Goal: Task Accomplishment & Management: Manage account settings

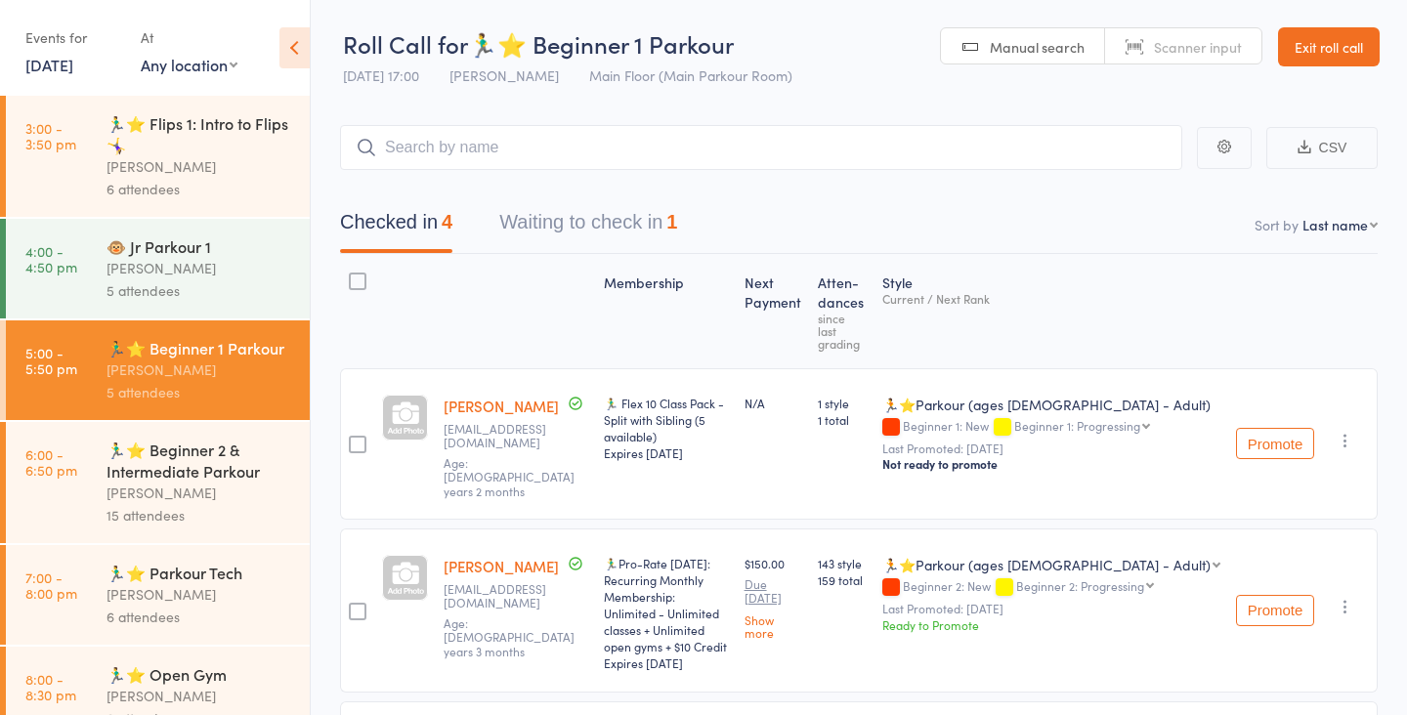
click at [616, 212] on button "Waiting to check in 1" at bounding box center [588, 227] width 178 height 52
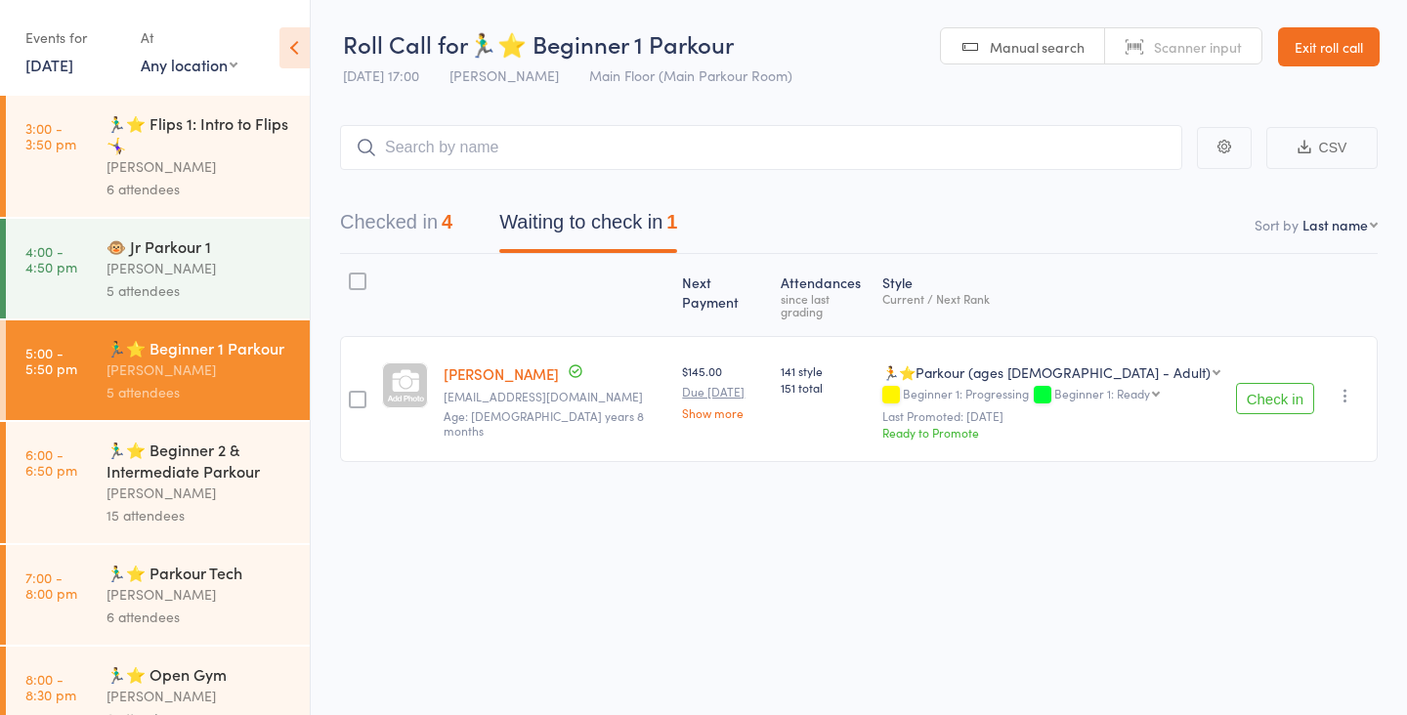
click at [1274, 388] on button "Check in" at bounding box center [1275, 398] width 78 height 31
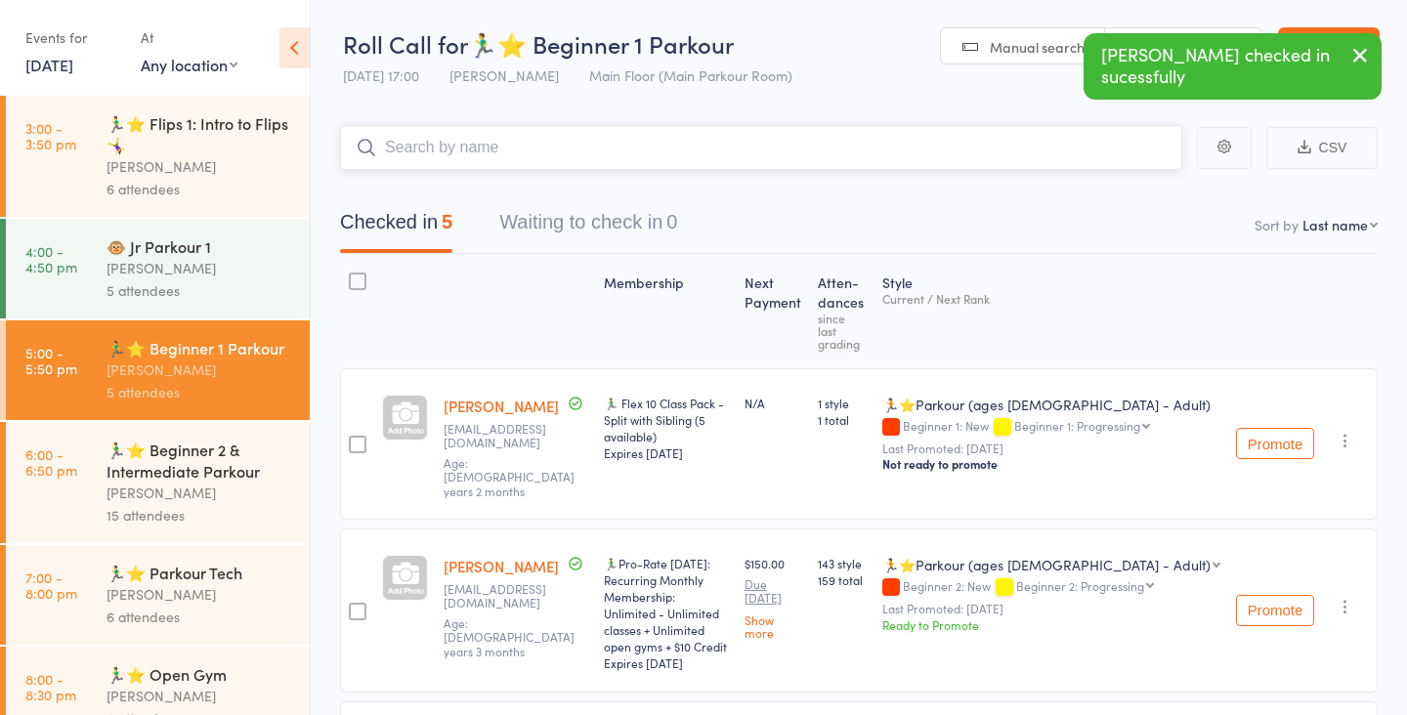
click at [725, 150] on input "search" at bounding box center [761, 147] width 842 height 45
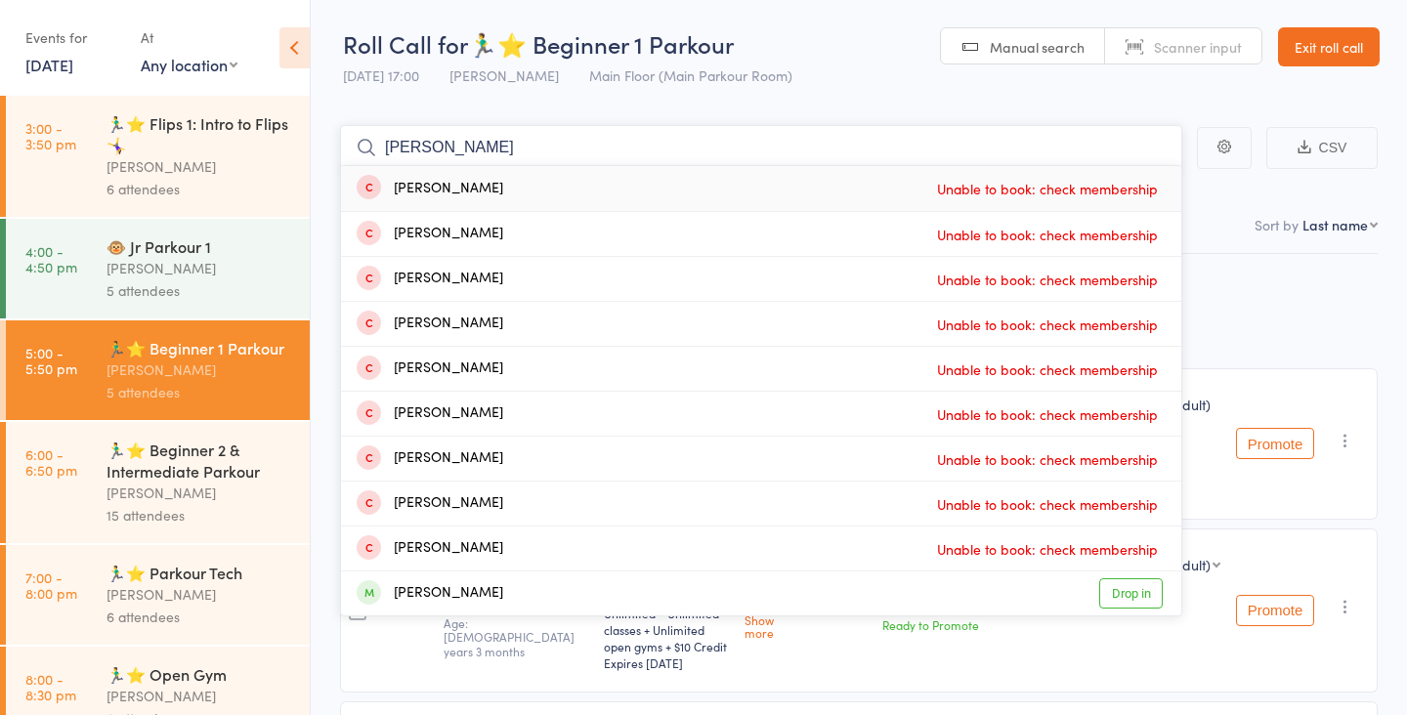
type input "martin rosa"
click at [1133, 591] on link "Drop in" at bounding box center [1131, 594] width 64 height 30
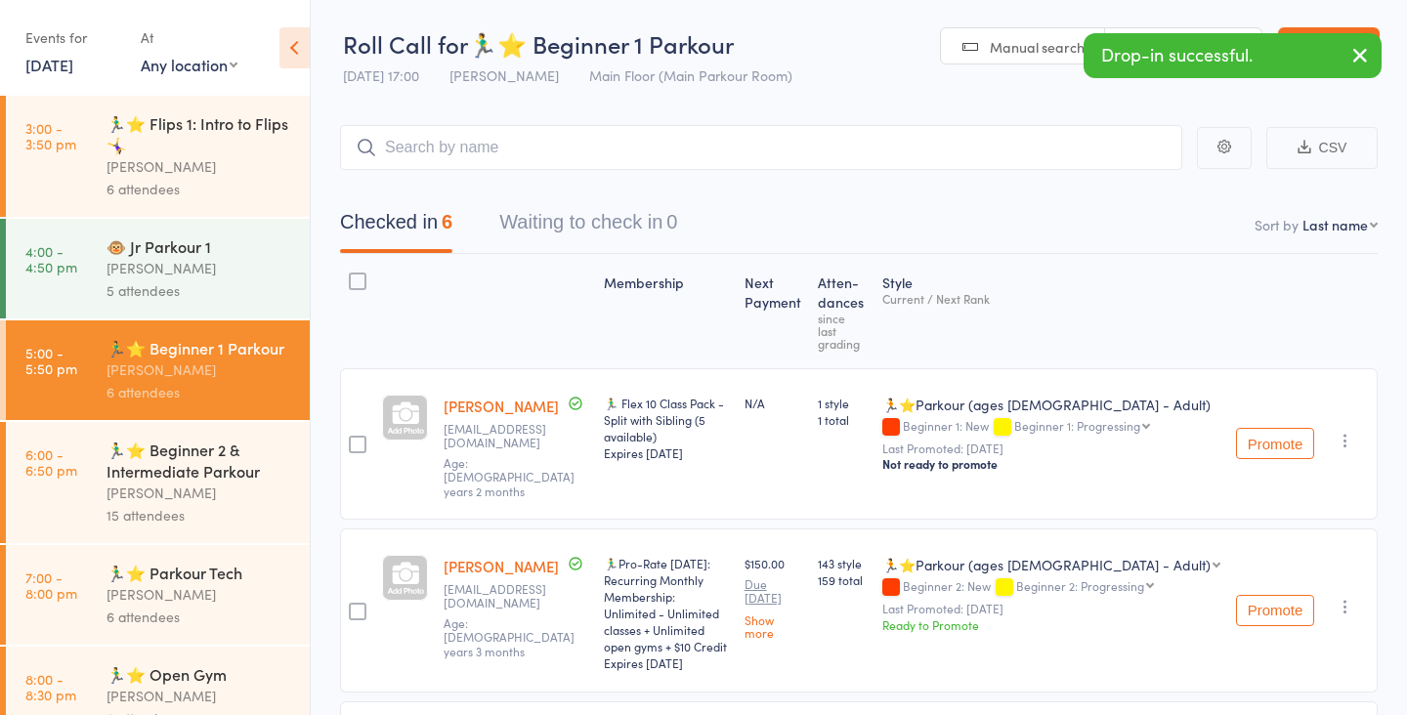
click at [217, 471] on div "🏃‍♂️⭐ Beginner 2 & Intermediate Parkour" at bounding box center [200, 460] width 187 height 43
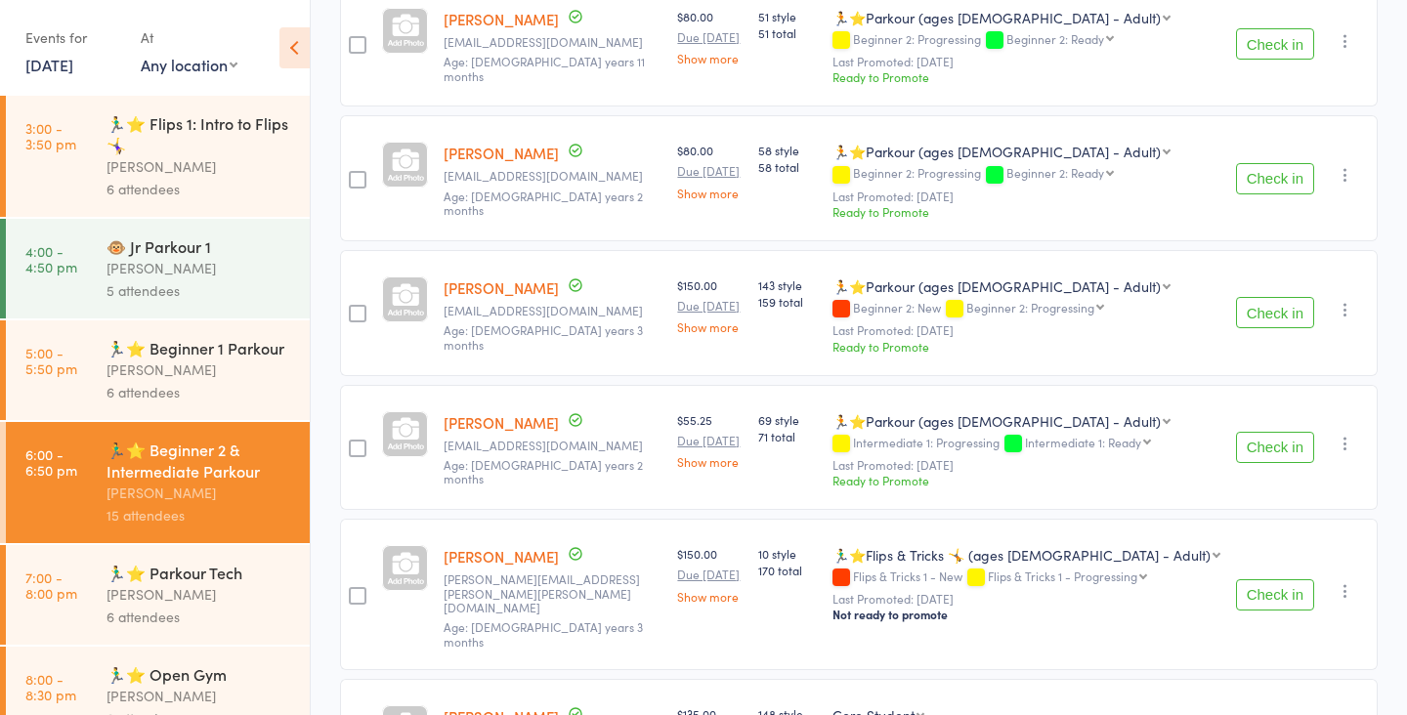
scroll to position [1057, 0]
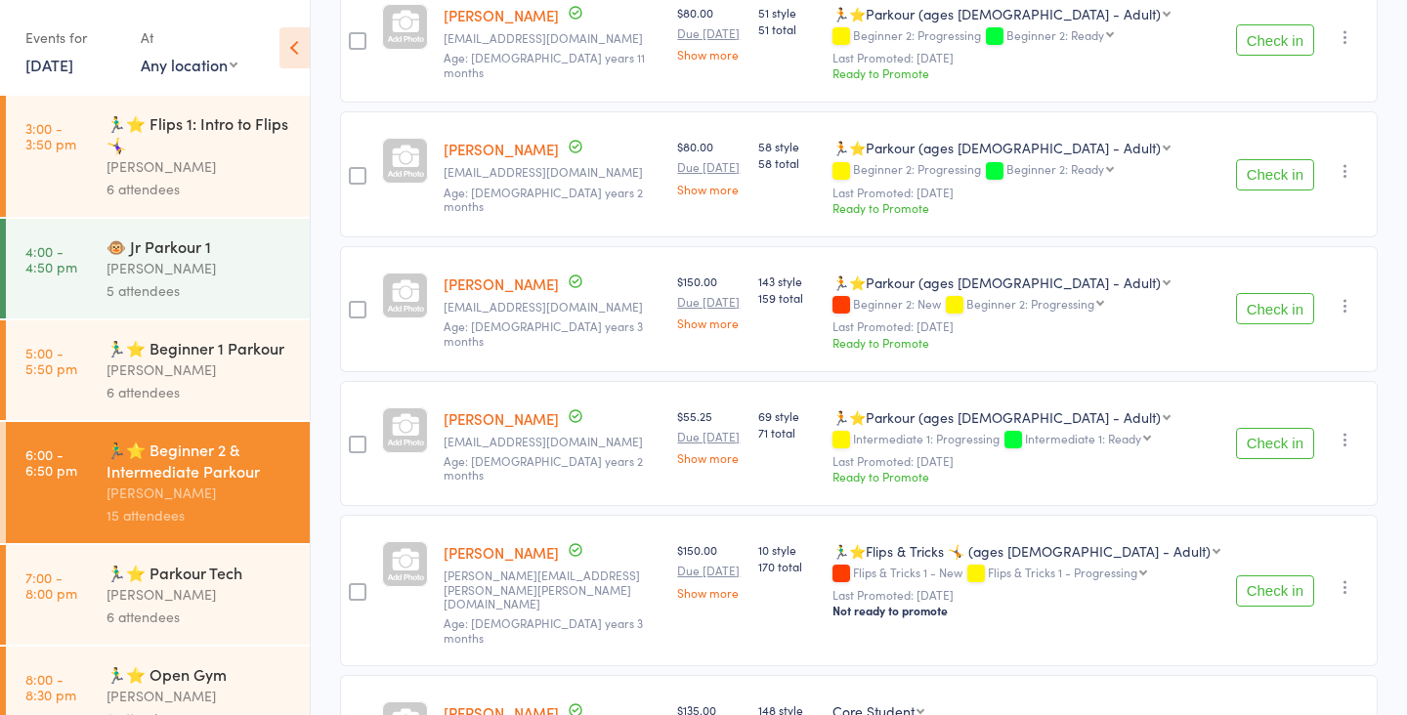
click at [1264, 293] on button "Check in" at bounding box center [1275, 308] width 78 height 31
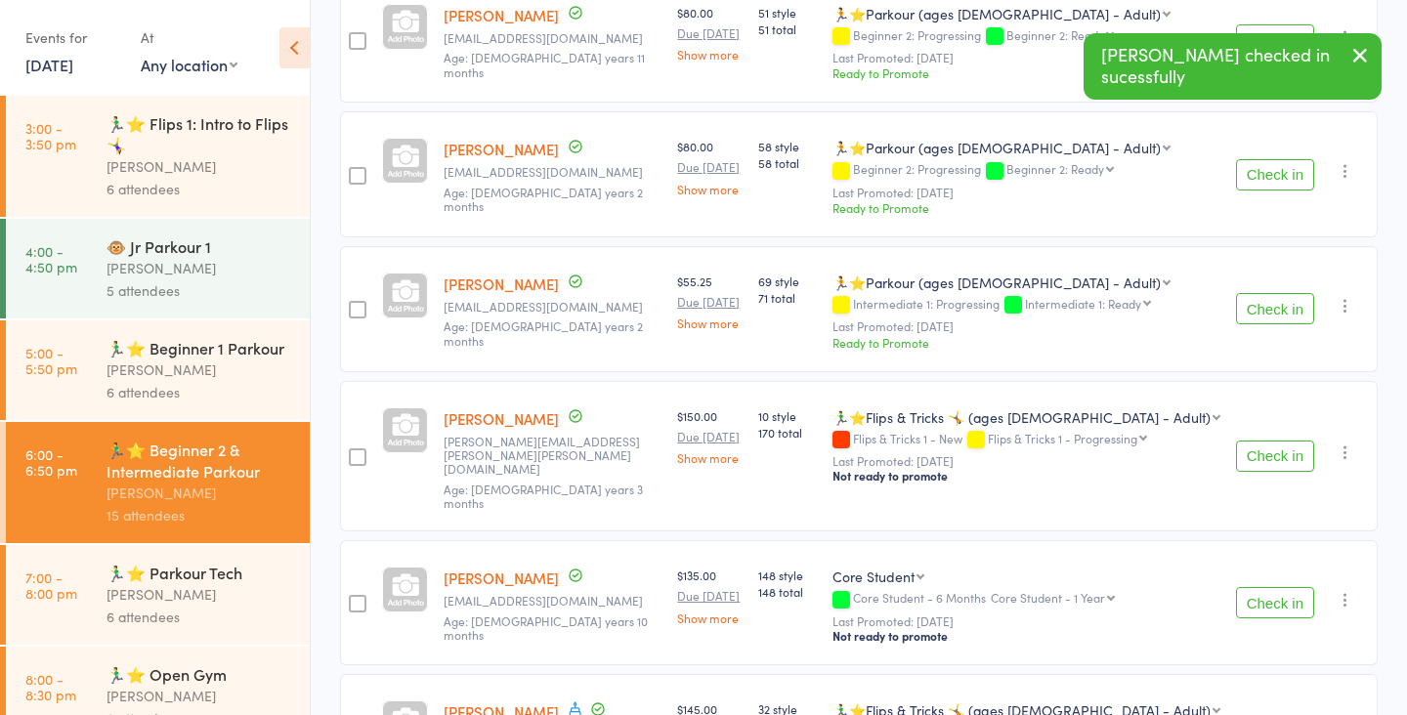
click at [1266, 441] on button "Check in" at bounding box center [1275, 456] width 78 height 31
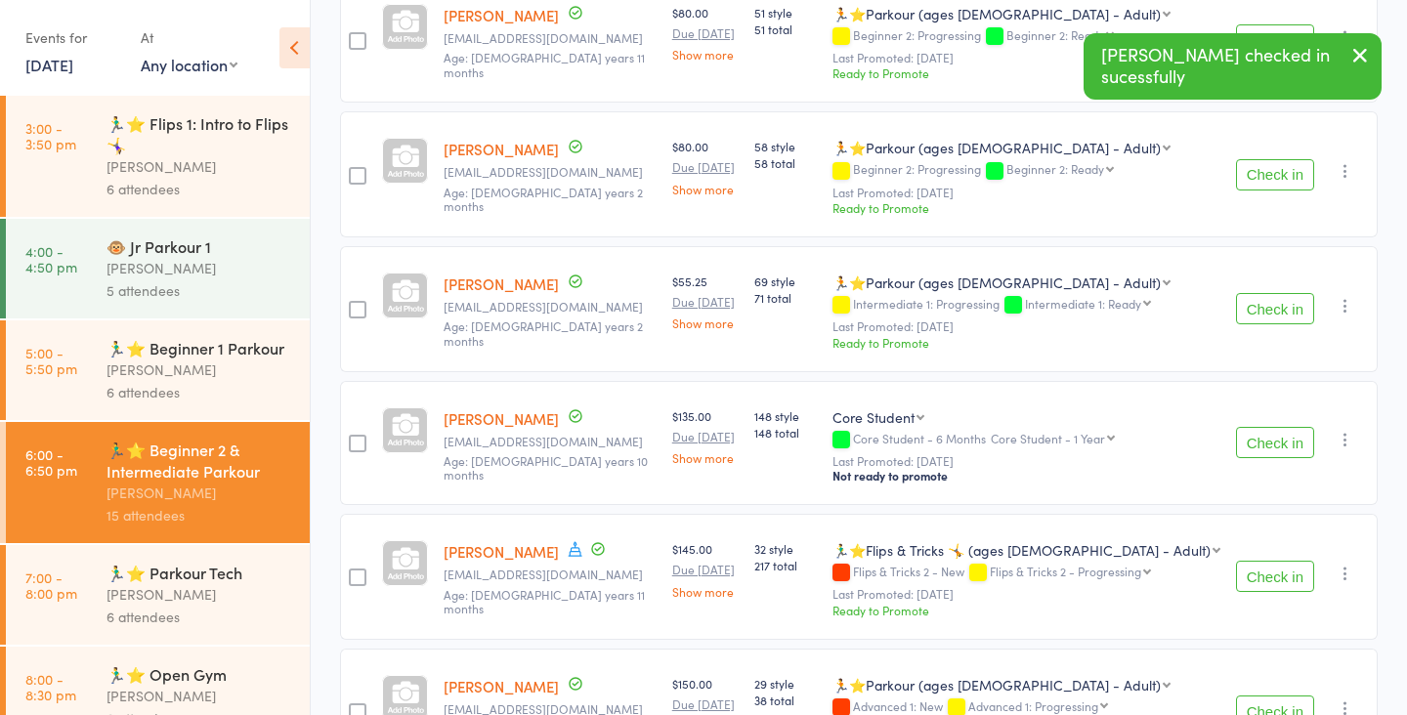
click at [1267, 427] on button "Check in" at bounding box center [1275, 442] width 78 height 31
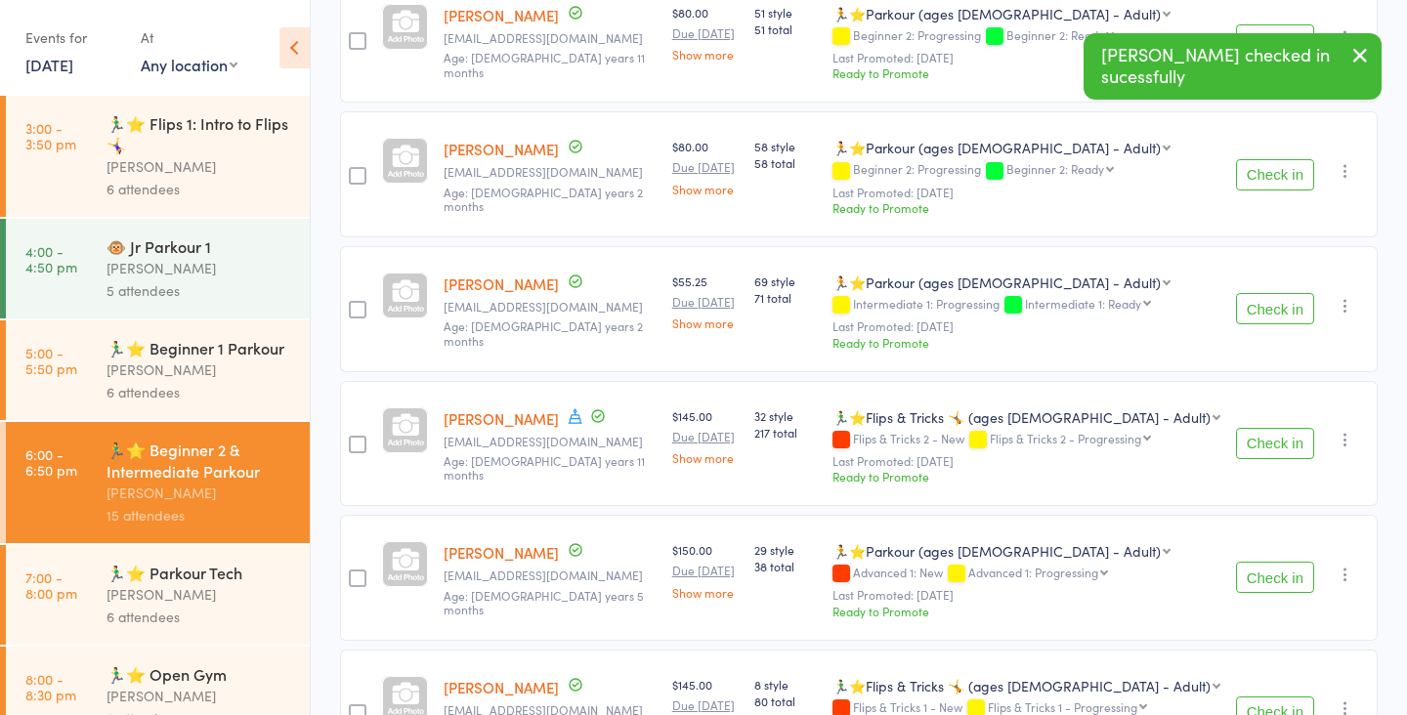
click at [1269, 428] on button "Check in" at bounding box center [1275, 443] width 78 height 31
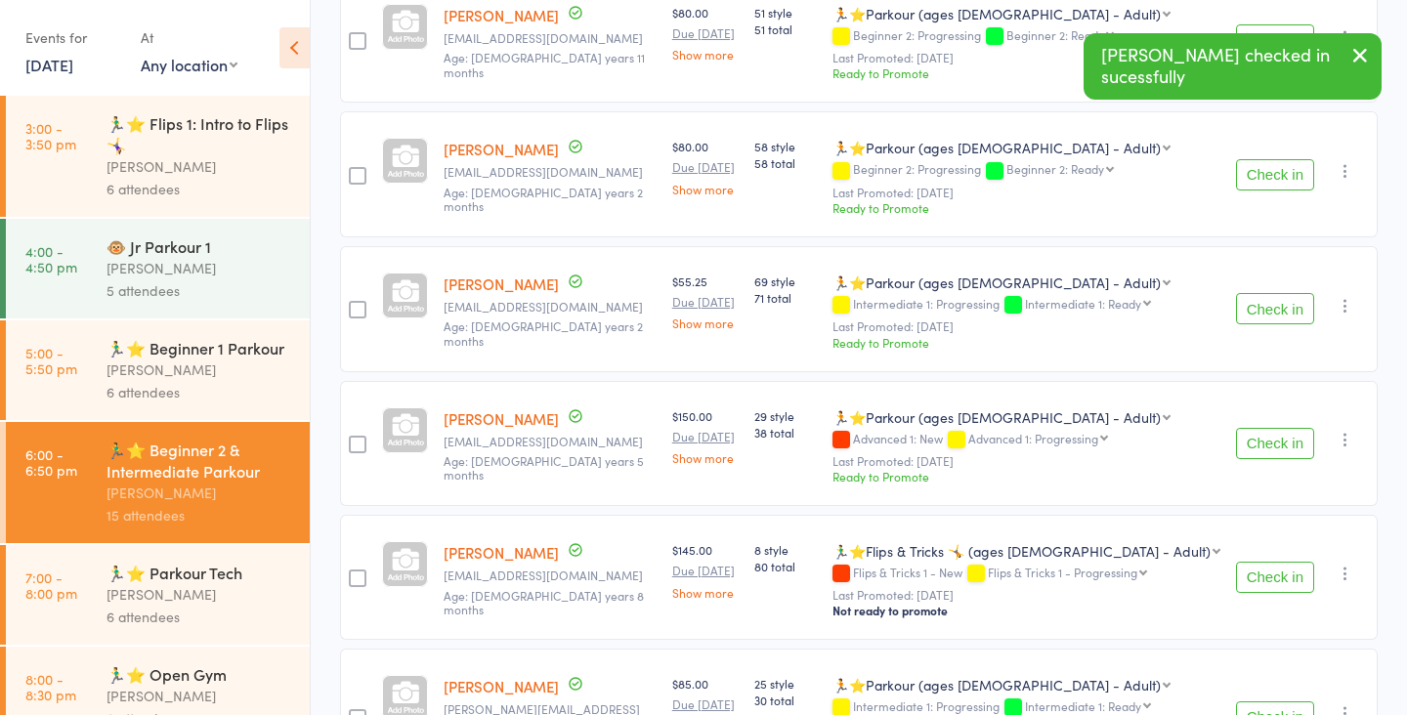
click at [1260, 428] on button "Check in" at bounding box center [1275, 443] width 78 height 31
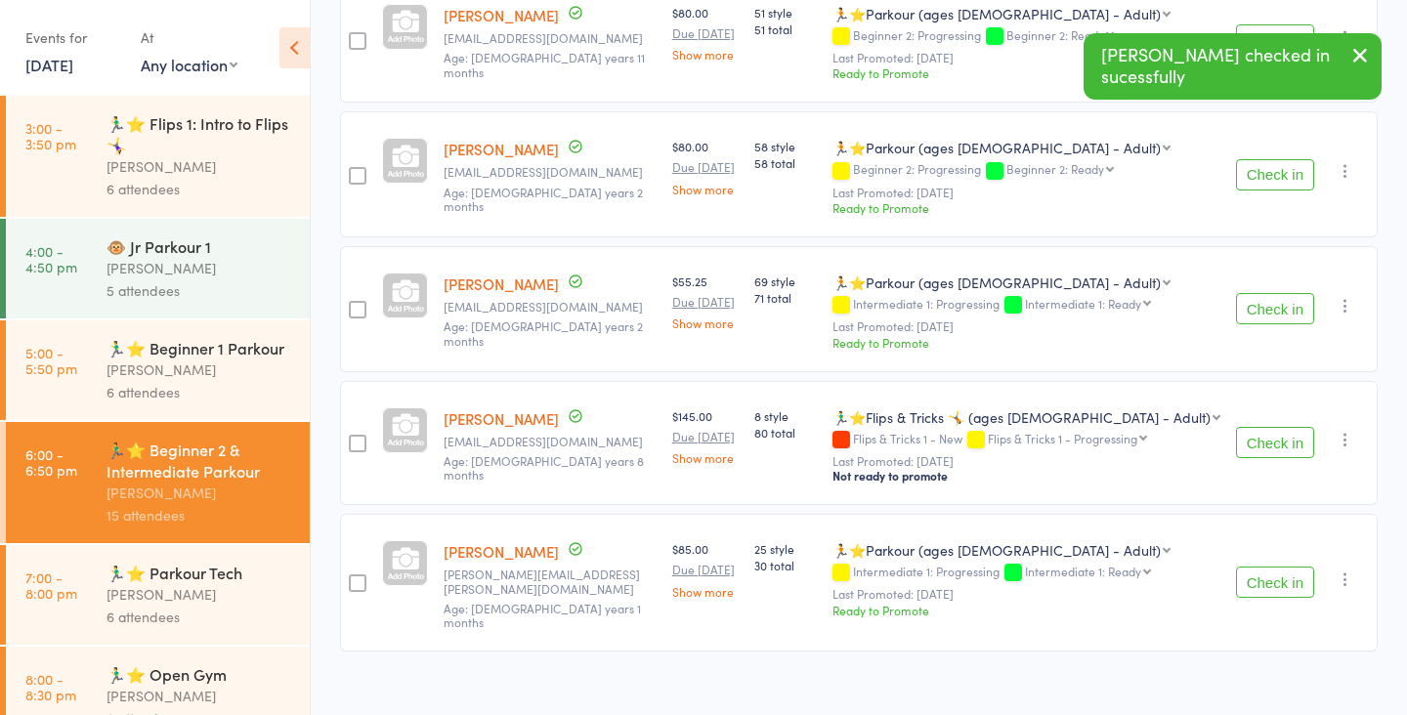
scroll to position [1001, 0]
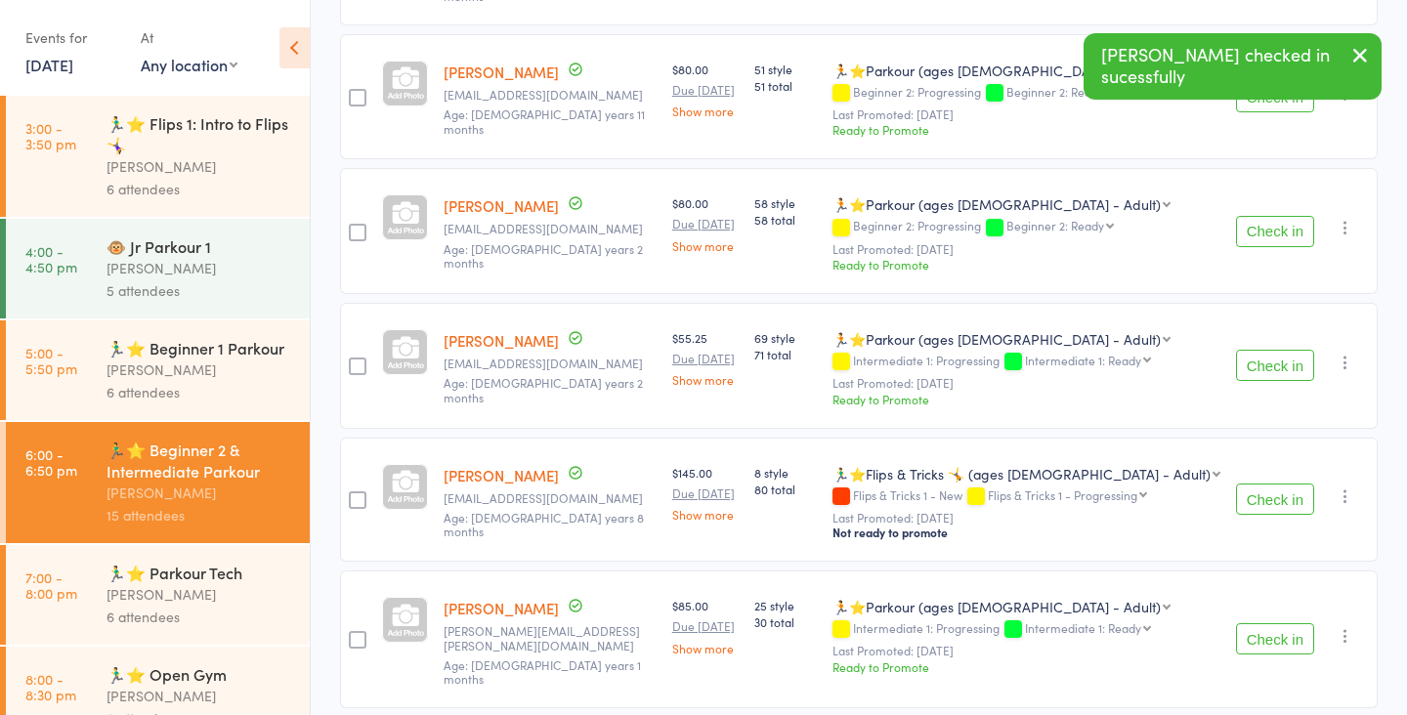
click at [1262, 484] on button "Check in" at bounding box center [1275, 499] width 78 height 31
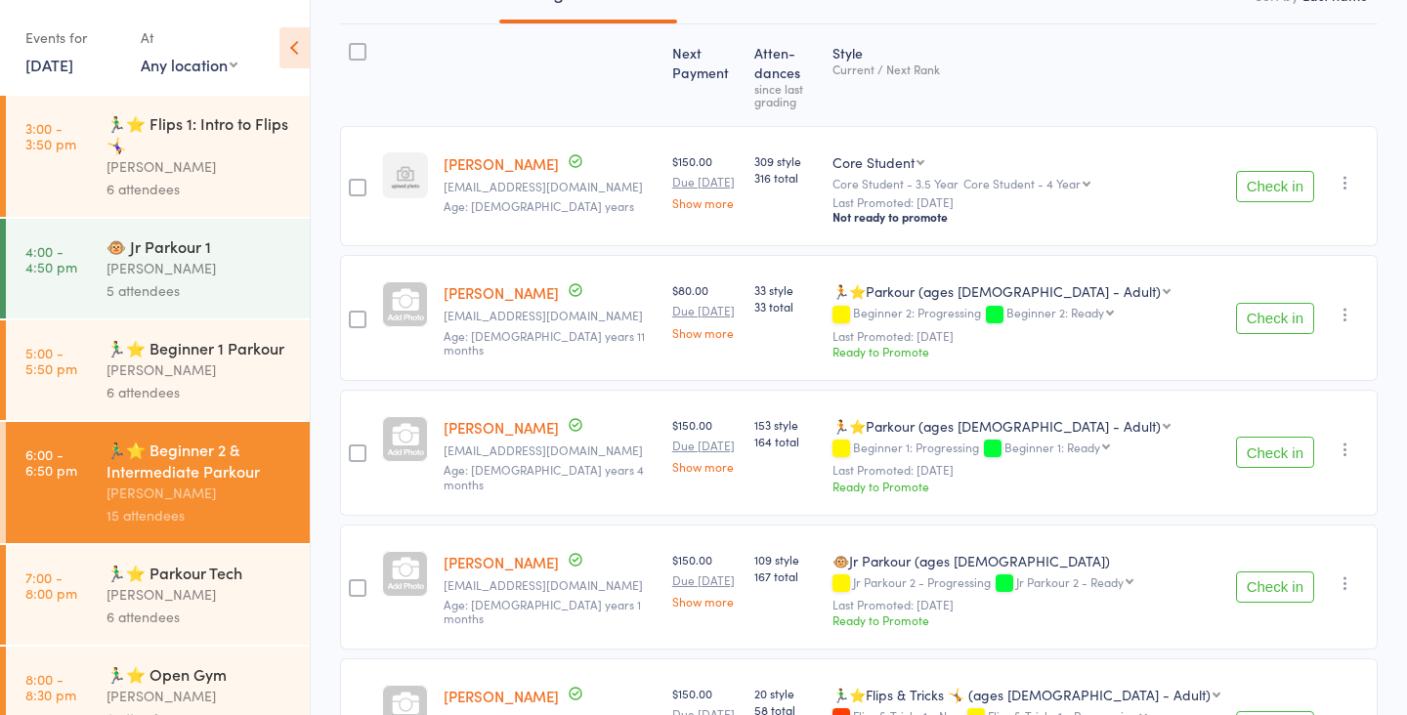
scroll to position [775, 0]
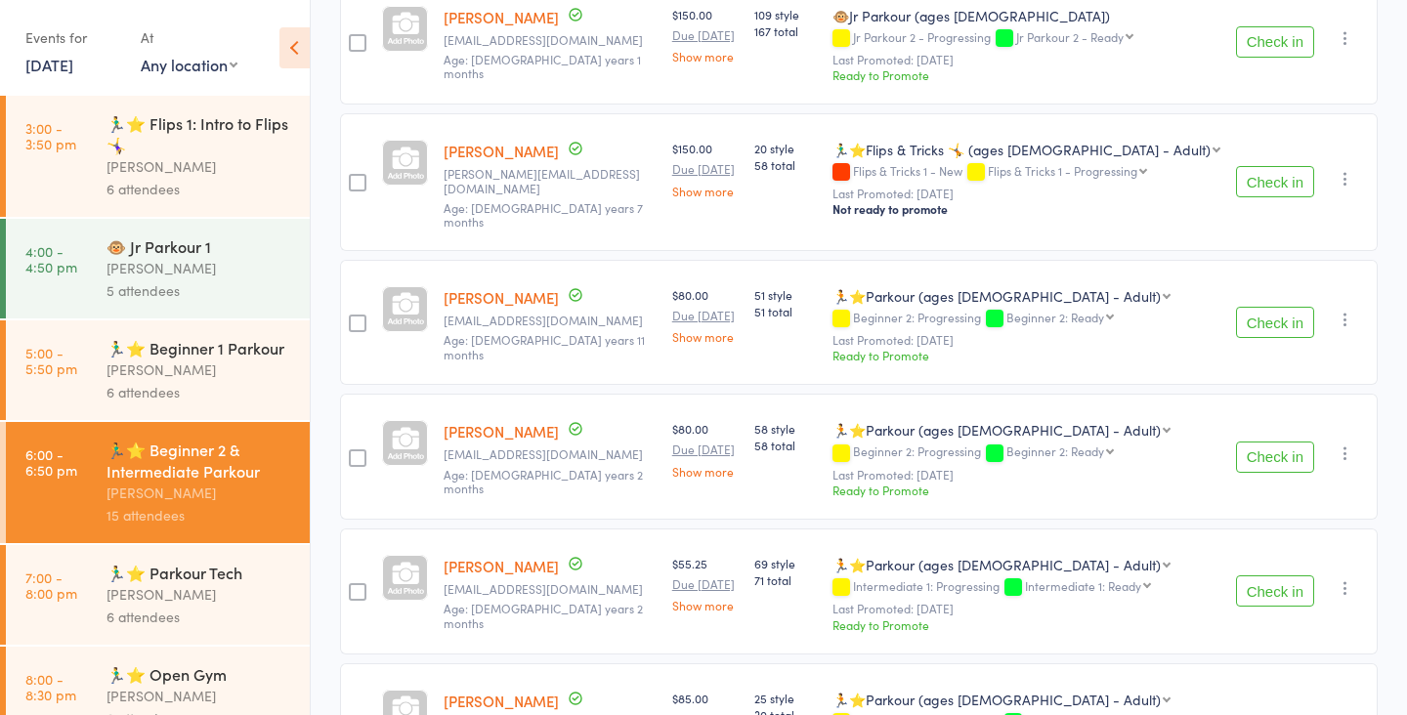
click at [1285, 166] on button "Check in" at bounding box center [1275, 181] width 78 height 31
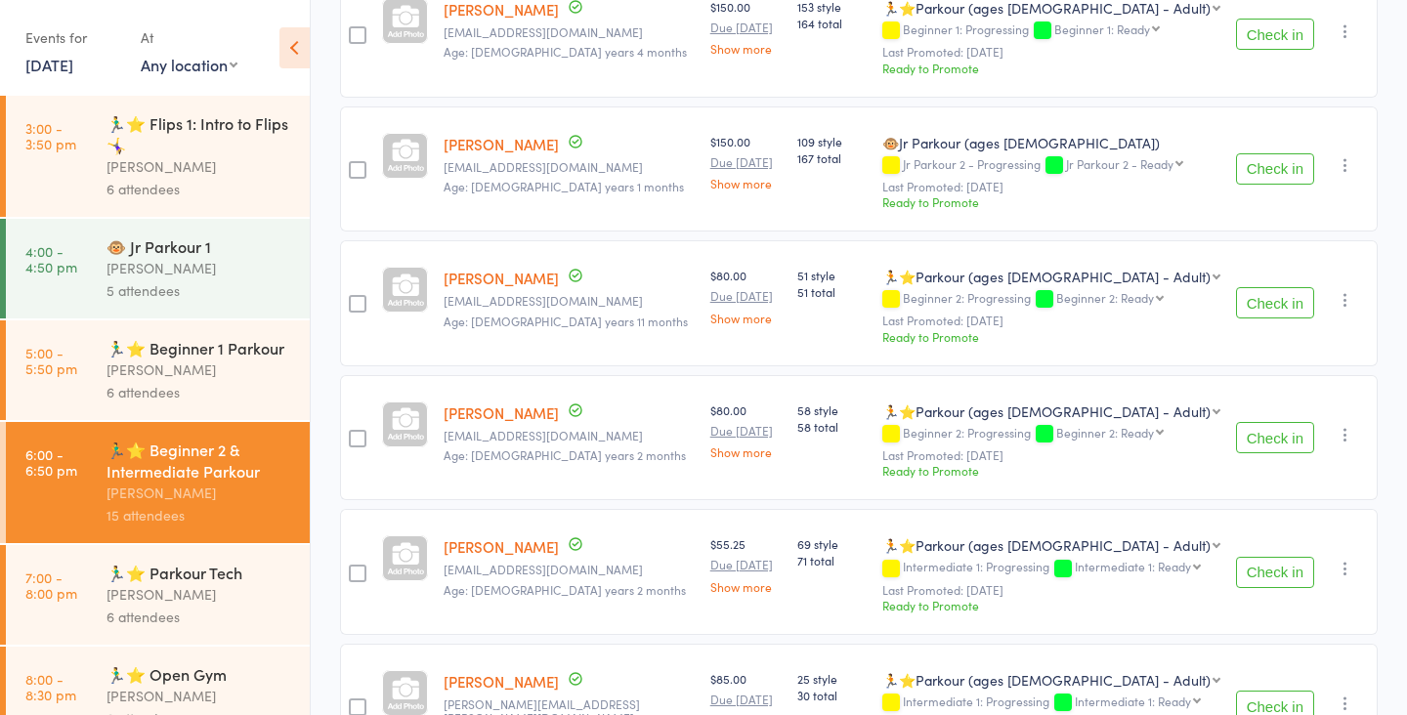
scroll to position [673, 0]
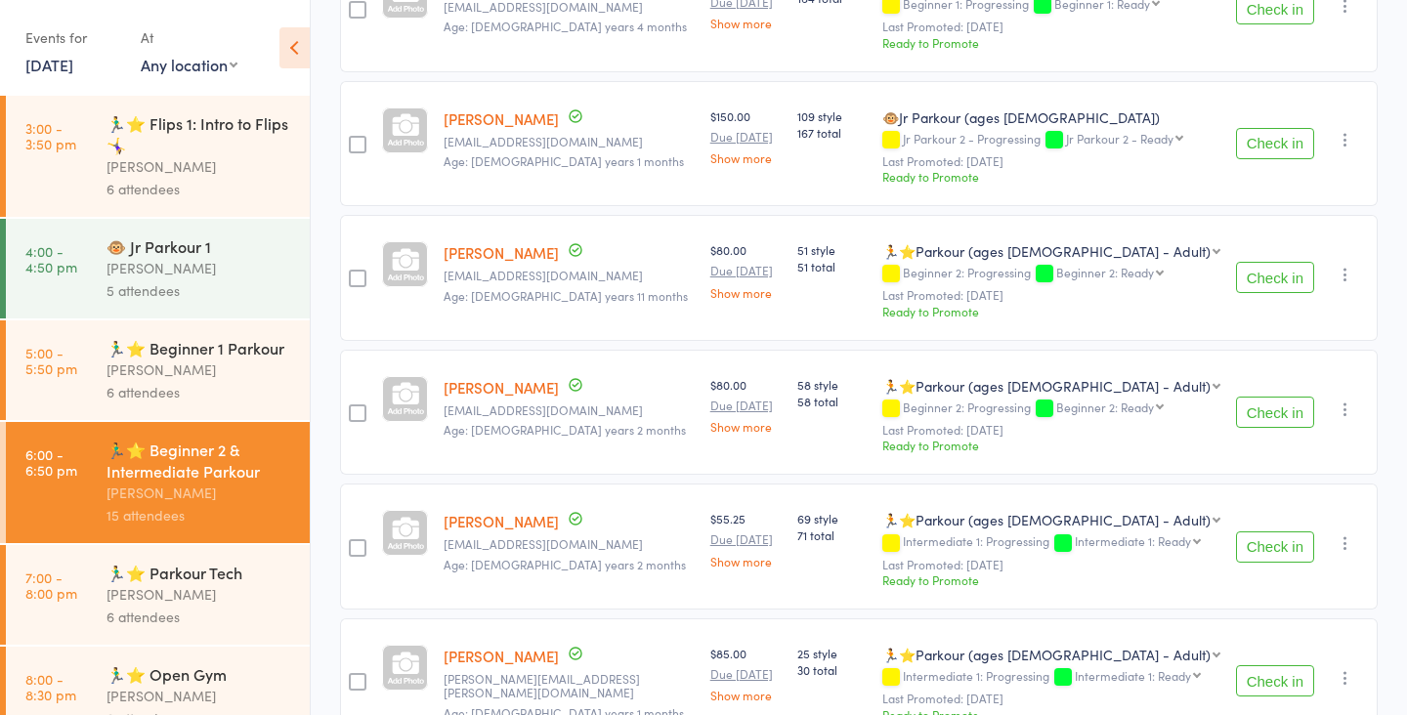
click at [1277, 262] on button "Check in" at bounding box center [1275, 277] width 78 height 31
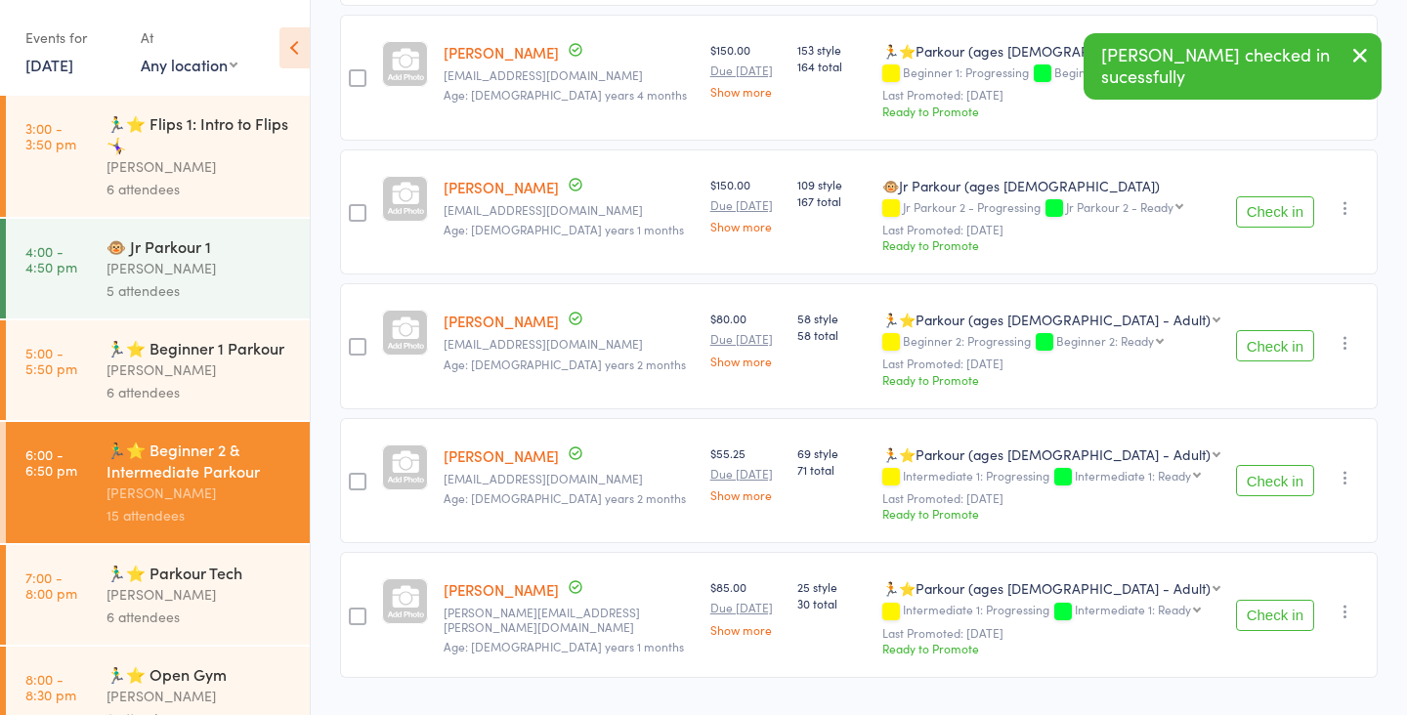
click at [1282, 330] on button "Check in" at bounding box center [1275, 345] width 78 height 31
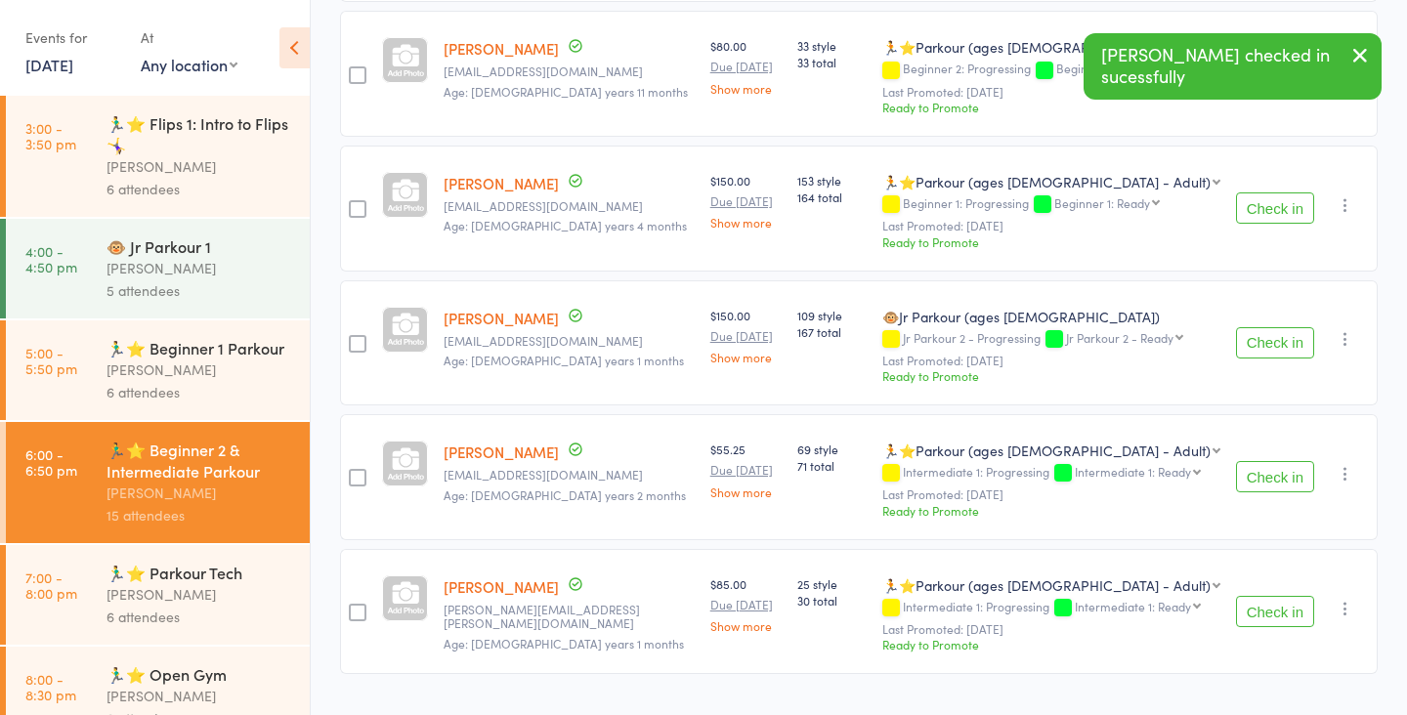
click at [1282, 327] on button "Check in" at bounding box center [1275, 342] width 78 height 31
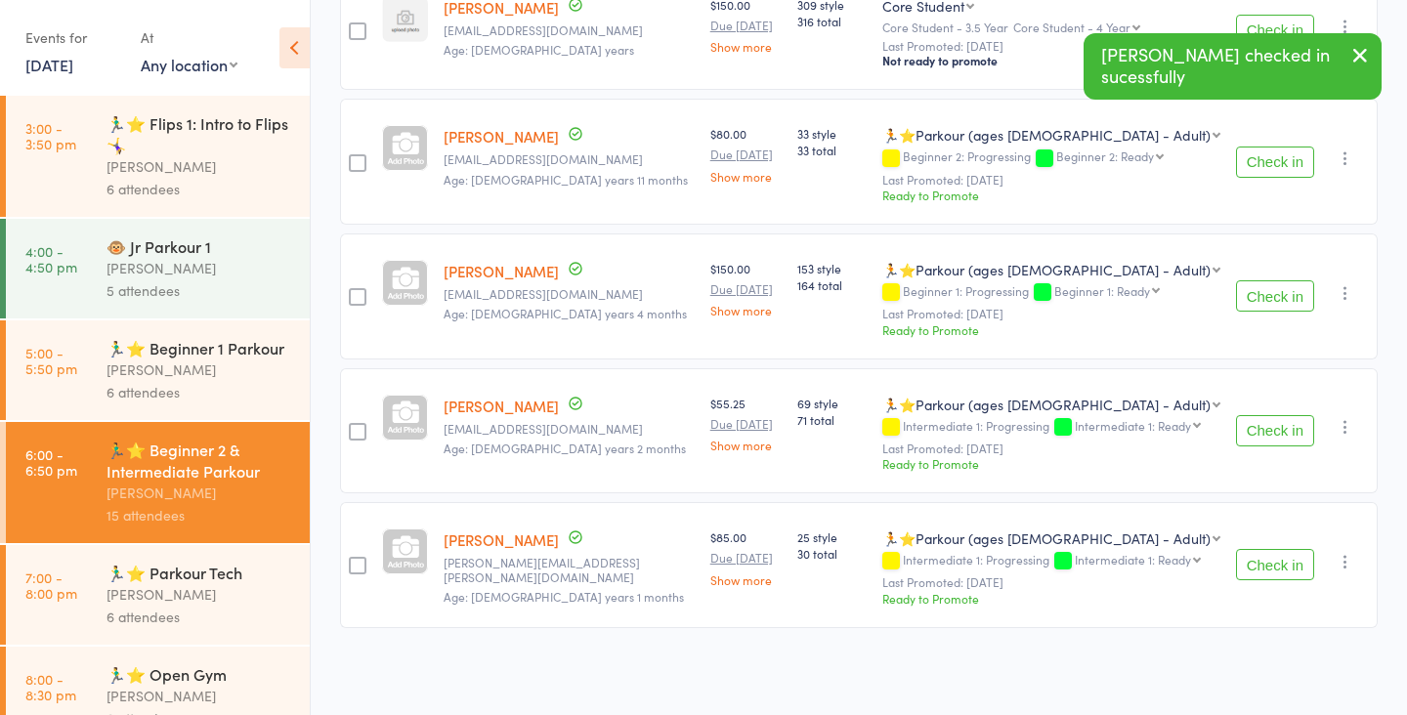
scroll to position [342, 0]
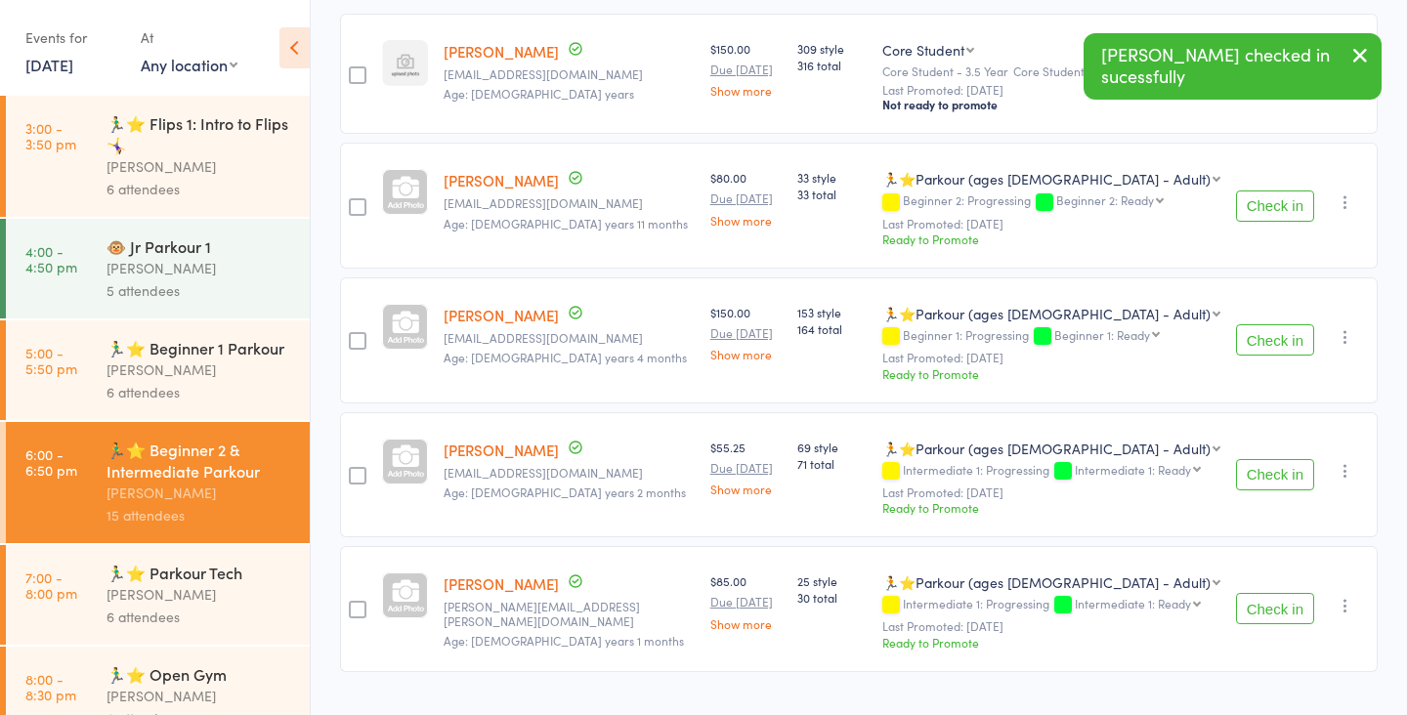
click at [1280, 324] on button "Check in" at bounding box center [1275, 339] width 78 height 31
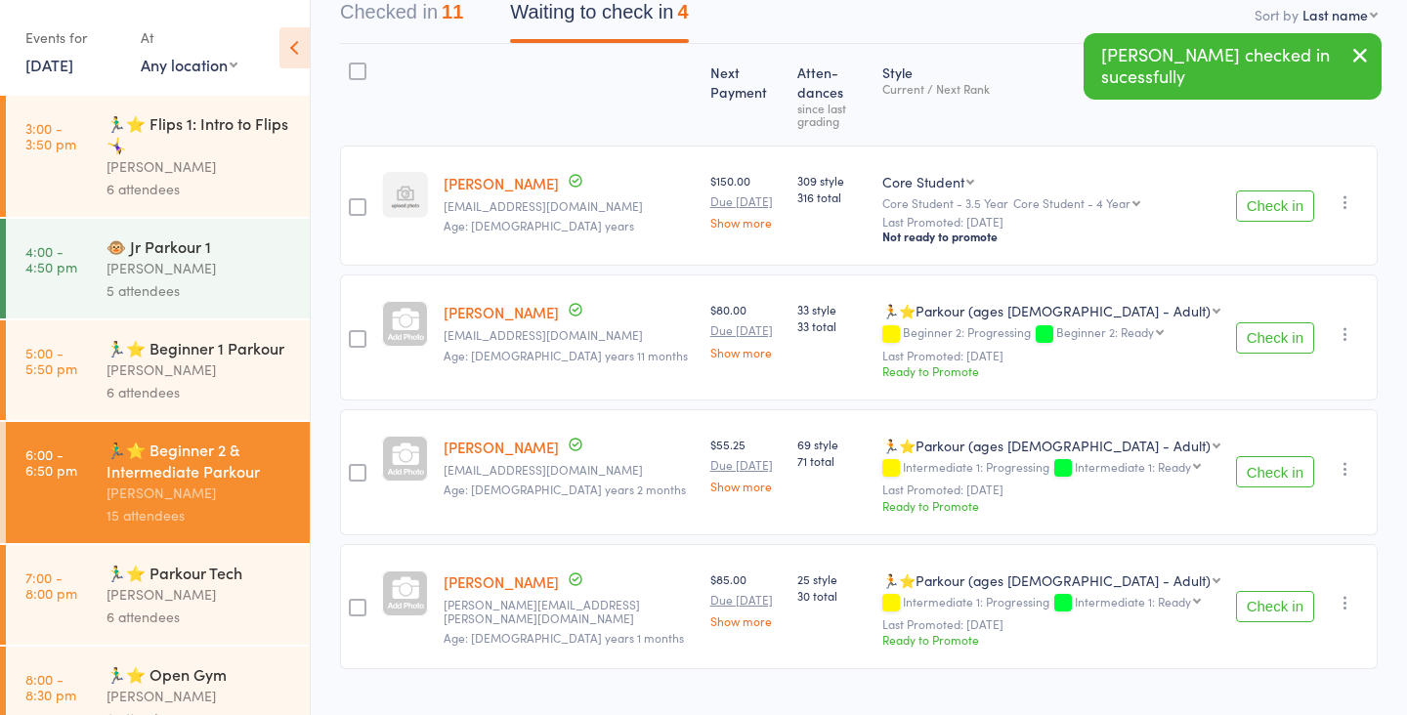
click at [1279, 322] on button "Check in" at bounding box center [1275, 337] width 78 height 31
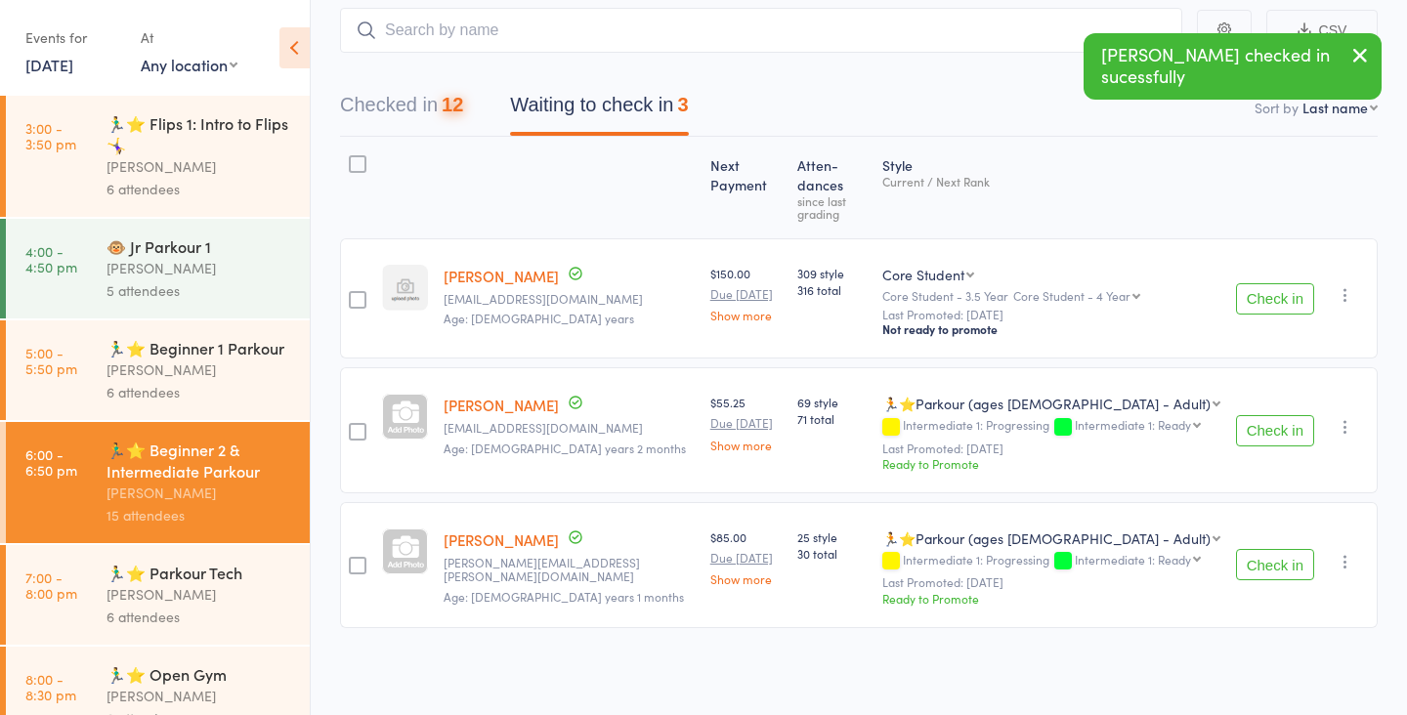
scroll to position [79, 0]
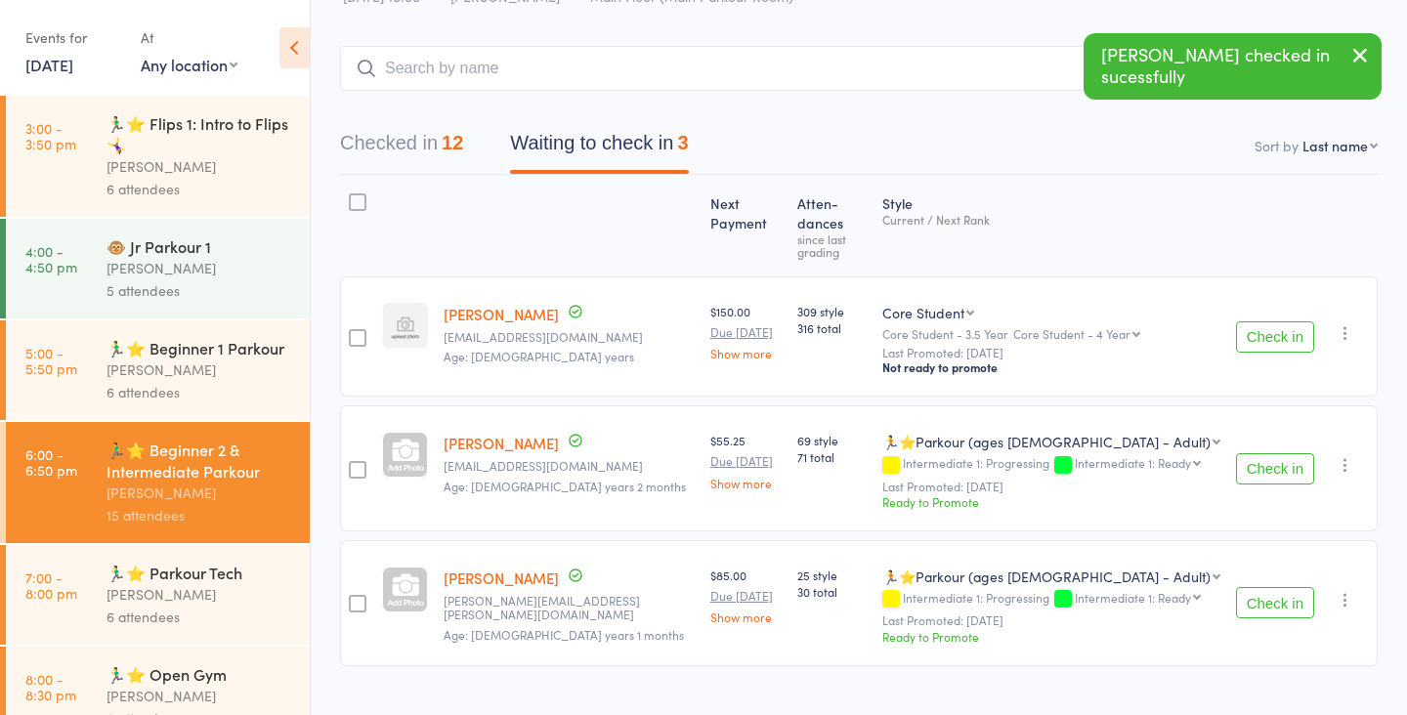
click at [1275, 453] on button "Check in" at bounding box center [1275, 468] width 78 height 31
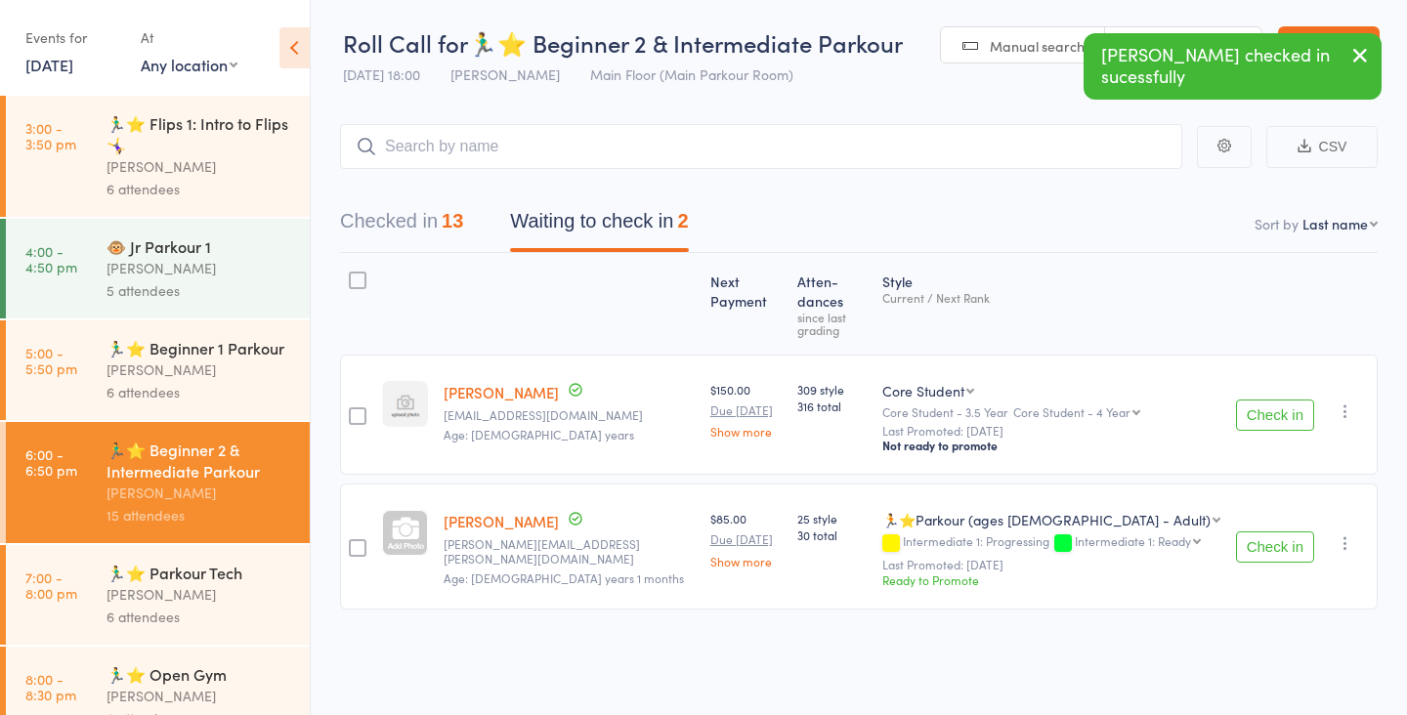
click at [1279, 532] on button "Check in" at bounding box center [1275, 547] width 78 height 31
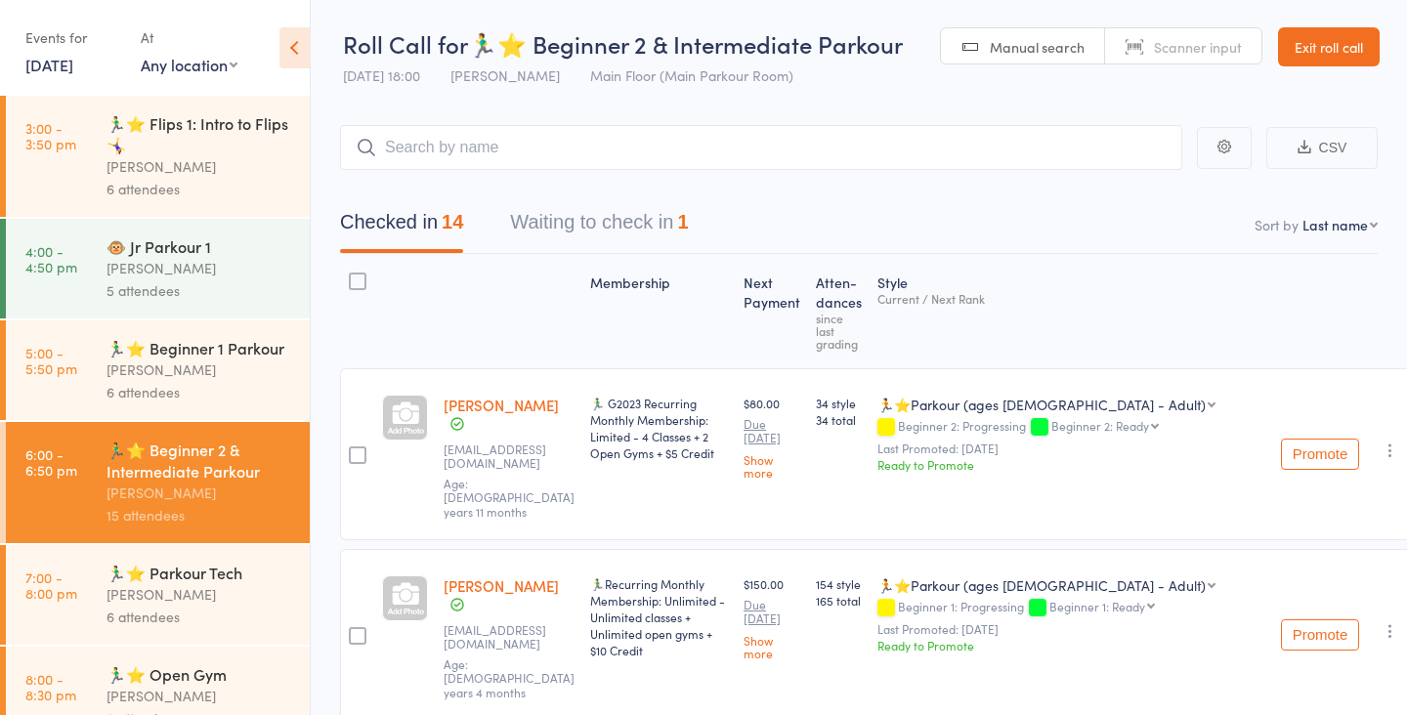
click at [635, 219] on button "Waiting to check in 1" at bounding box center [599, 227] width 178 height 52
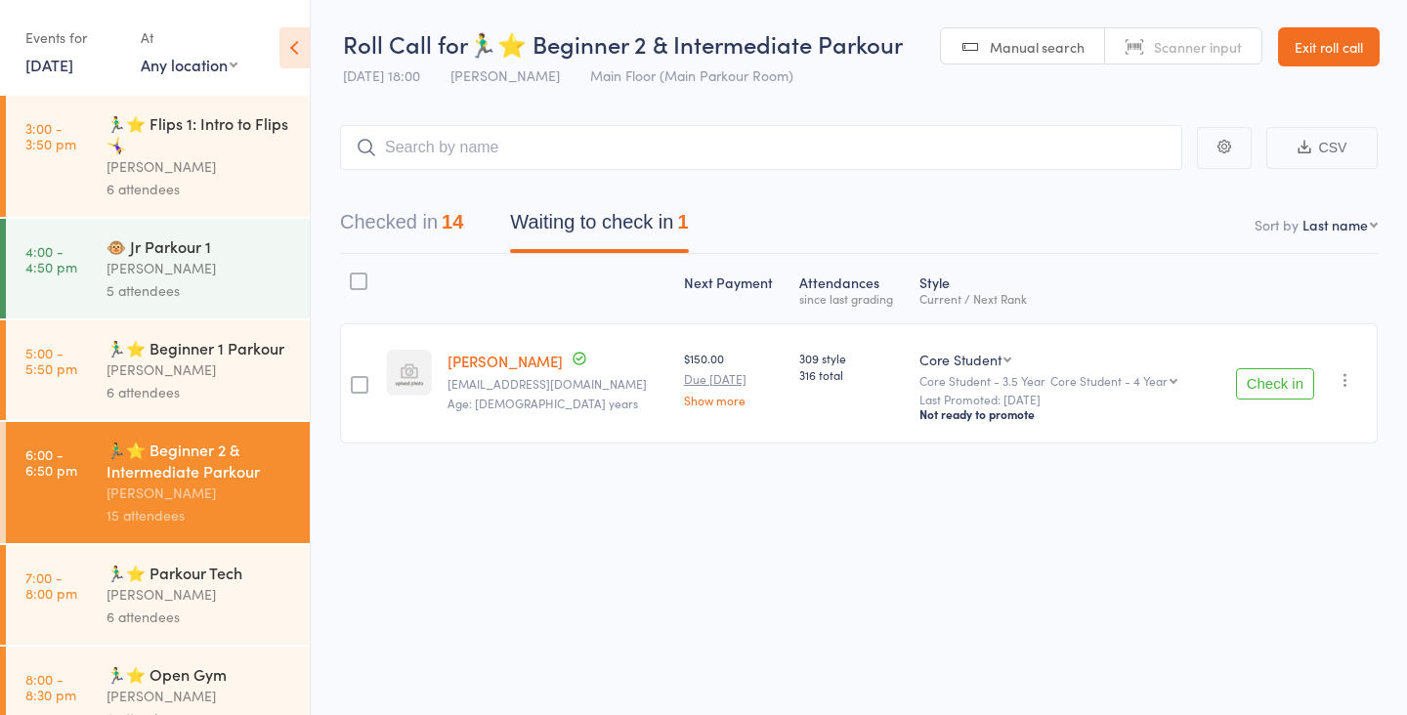
click at [1342, 55] on link "Exit roll call" at bounding box center [1329, 46] width 102 height 39
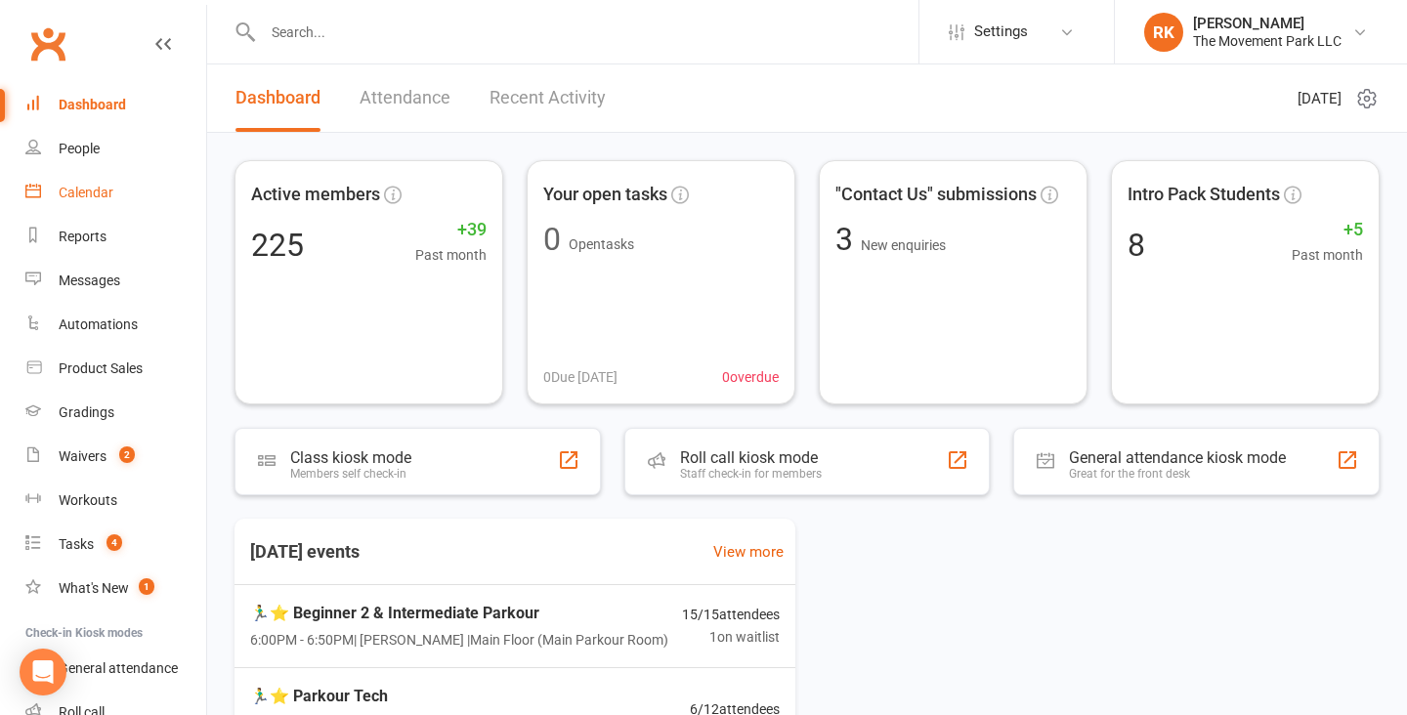
click at [123, 193] on link "Calendar" at bounding box center [115, 193] width 181 height 44
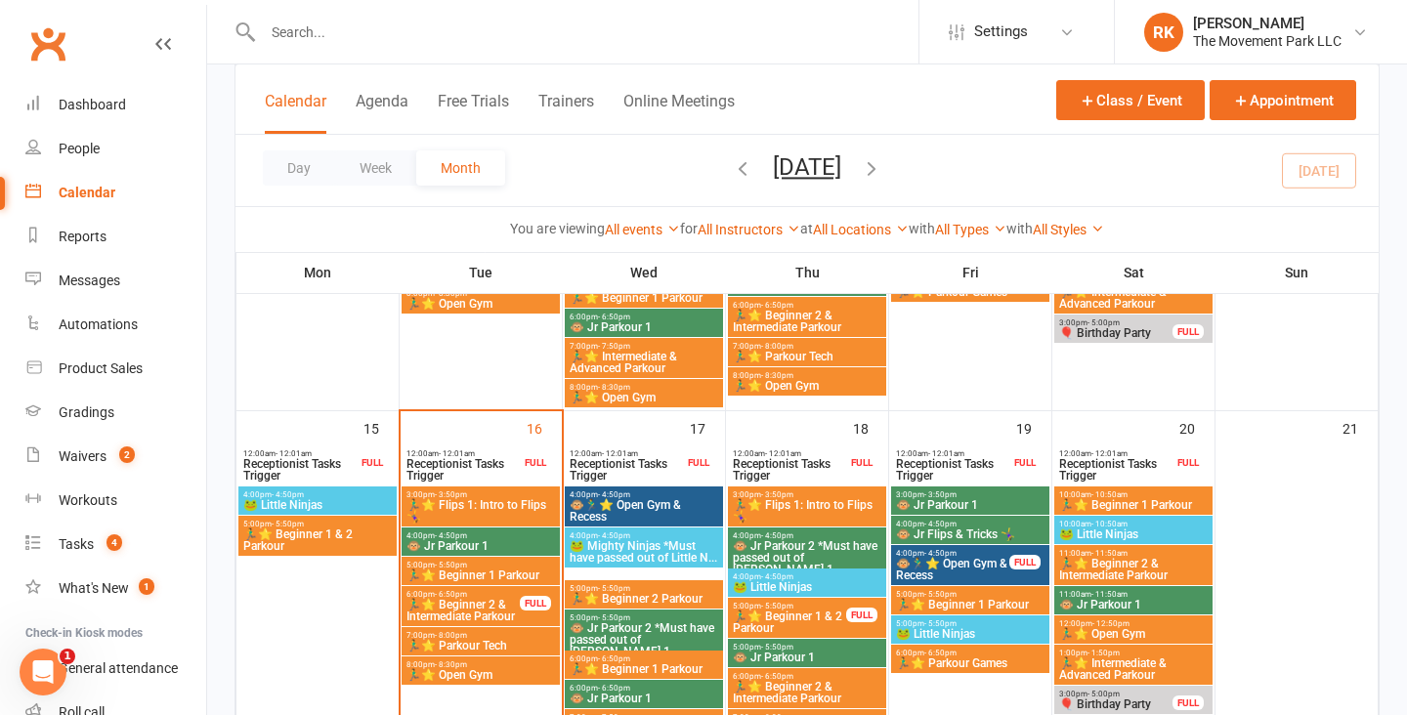
scroll to position [778, 0]
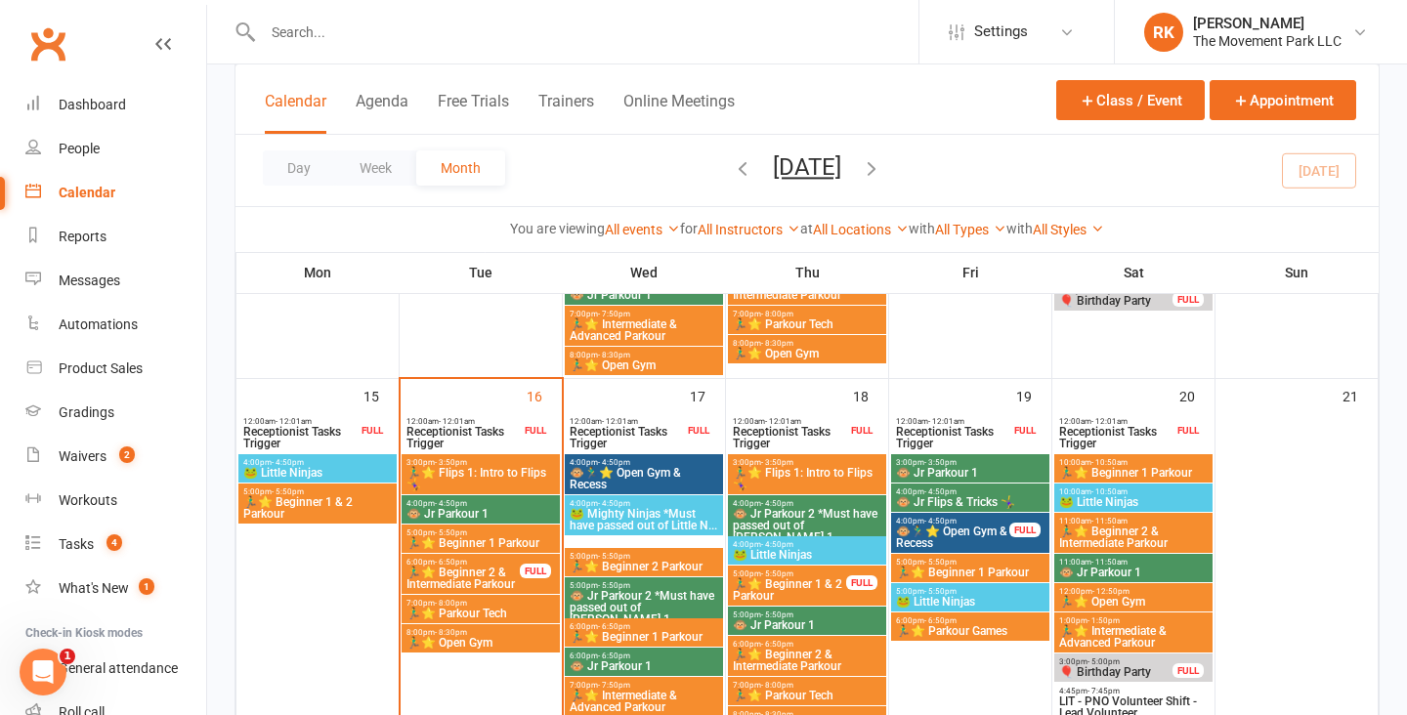
click at [490, 570] on span "🏃‍♂️⭐ Beginner 2 & Intermediate Parkour" at bounding box center [463, 578] width 115 height 23
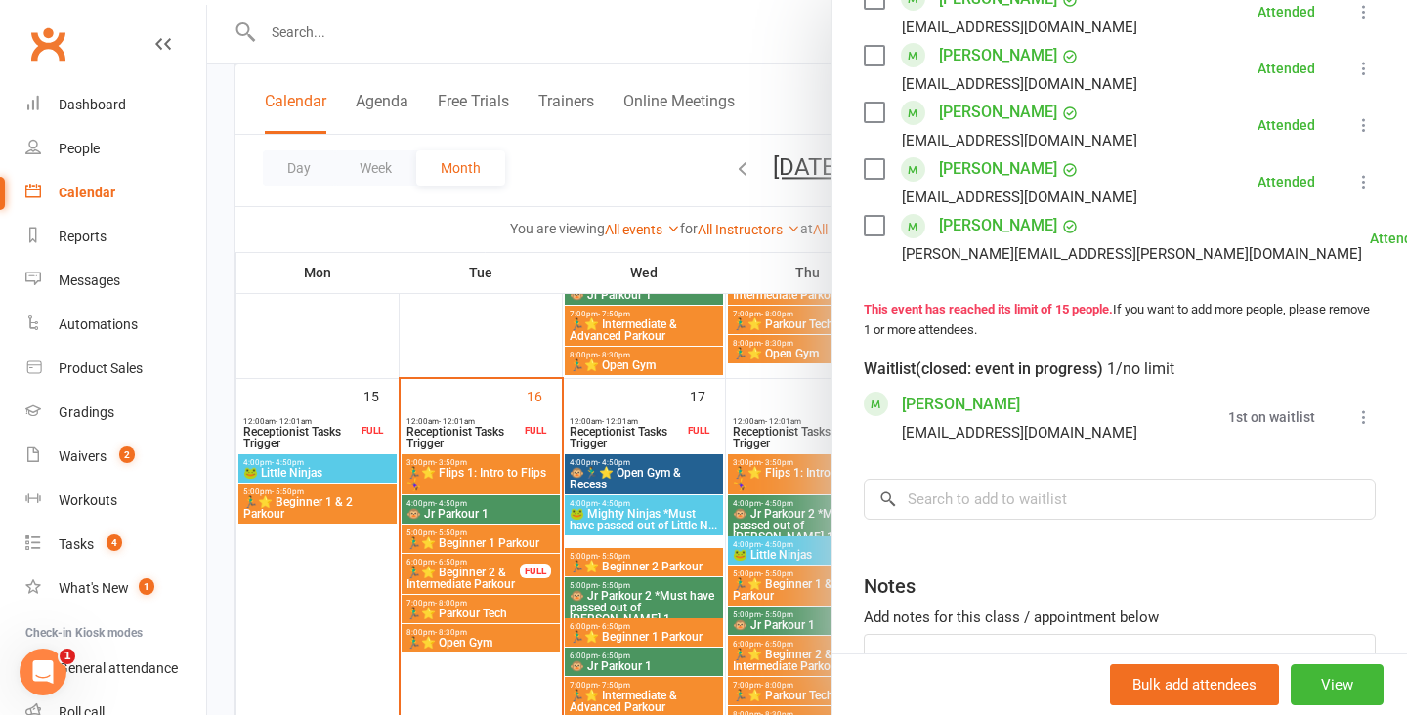
scroll to position [1021, 0]
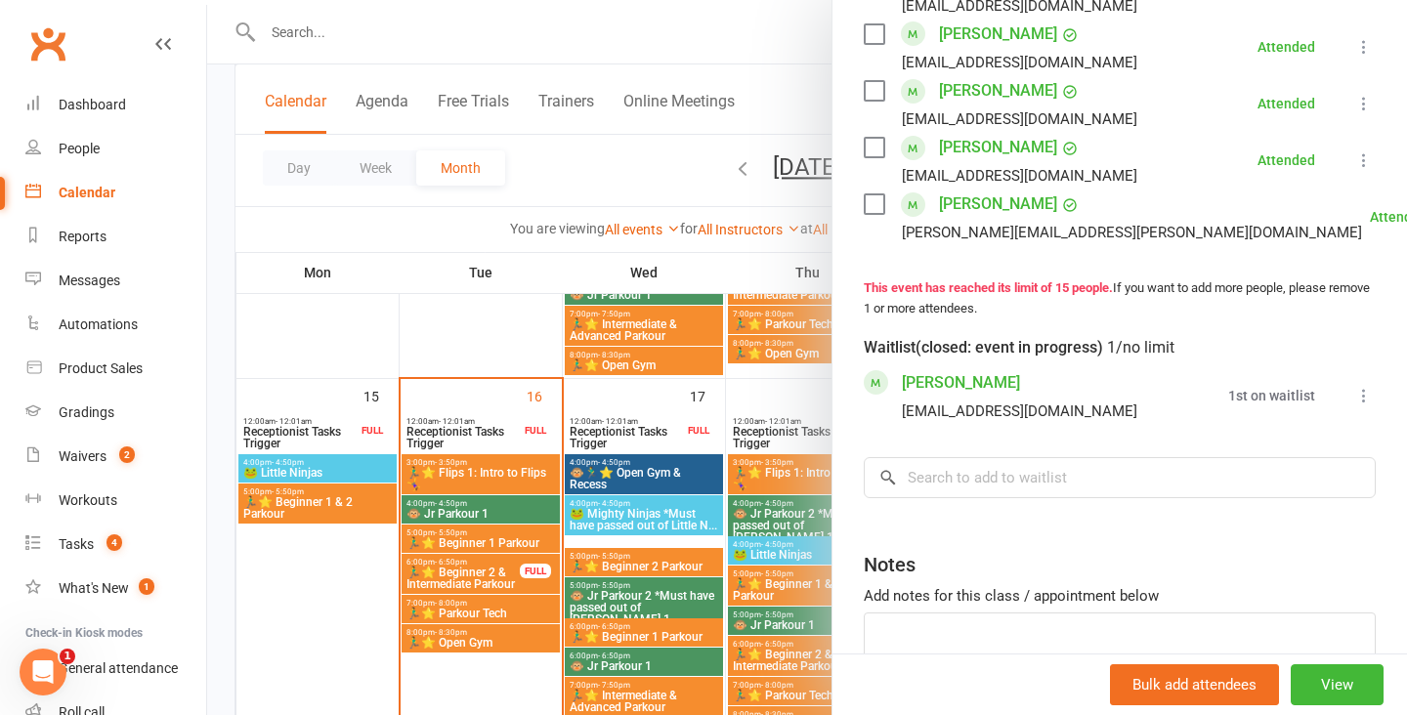
click at [1366, 386] on icon at bounding box center [1364, 396] width 20 height 20
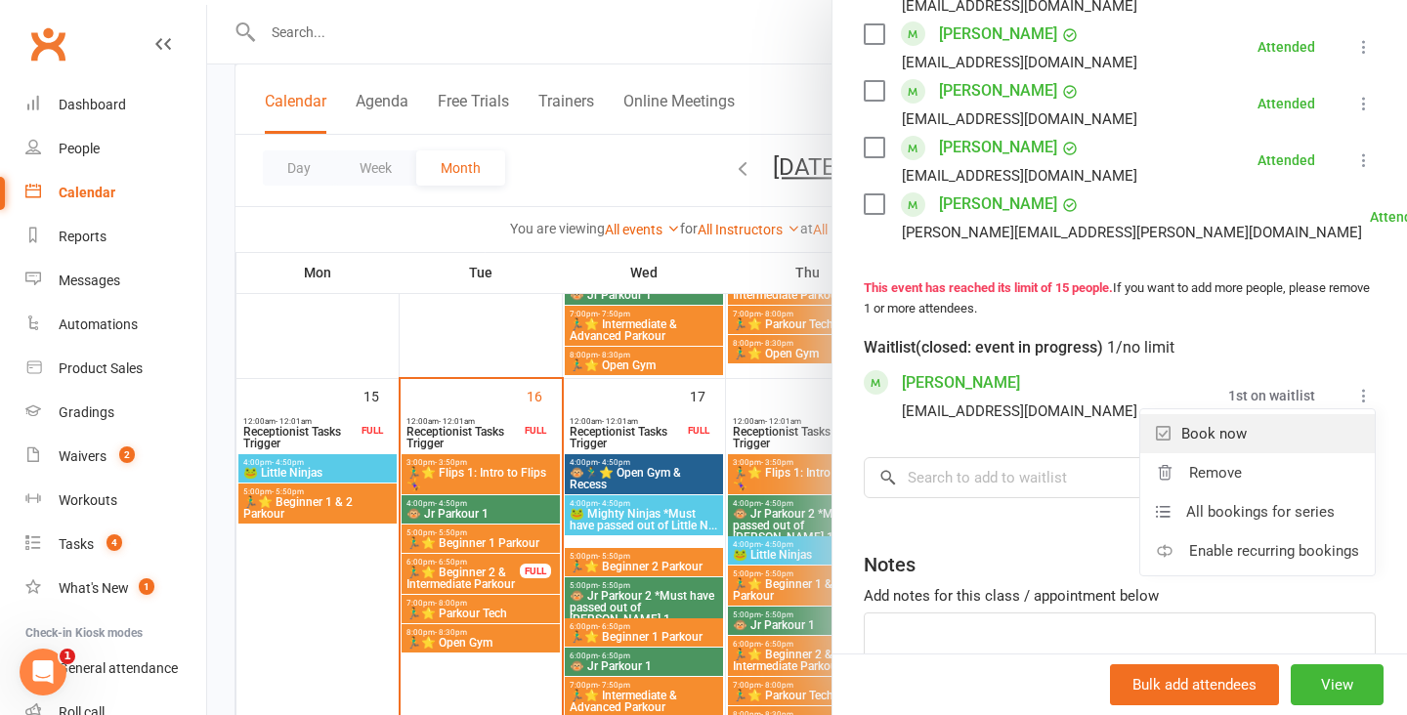
click at [1269, 414] on link "Book now" at bounding box center [1257, 433] width 235 height 39
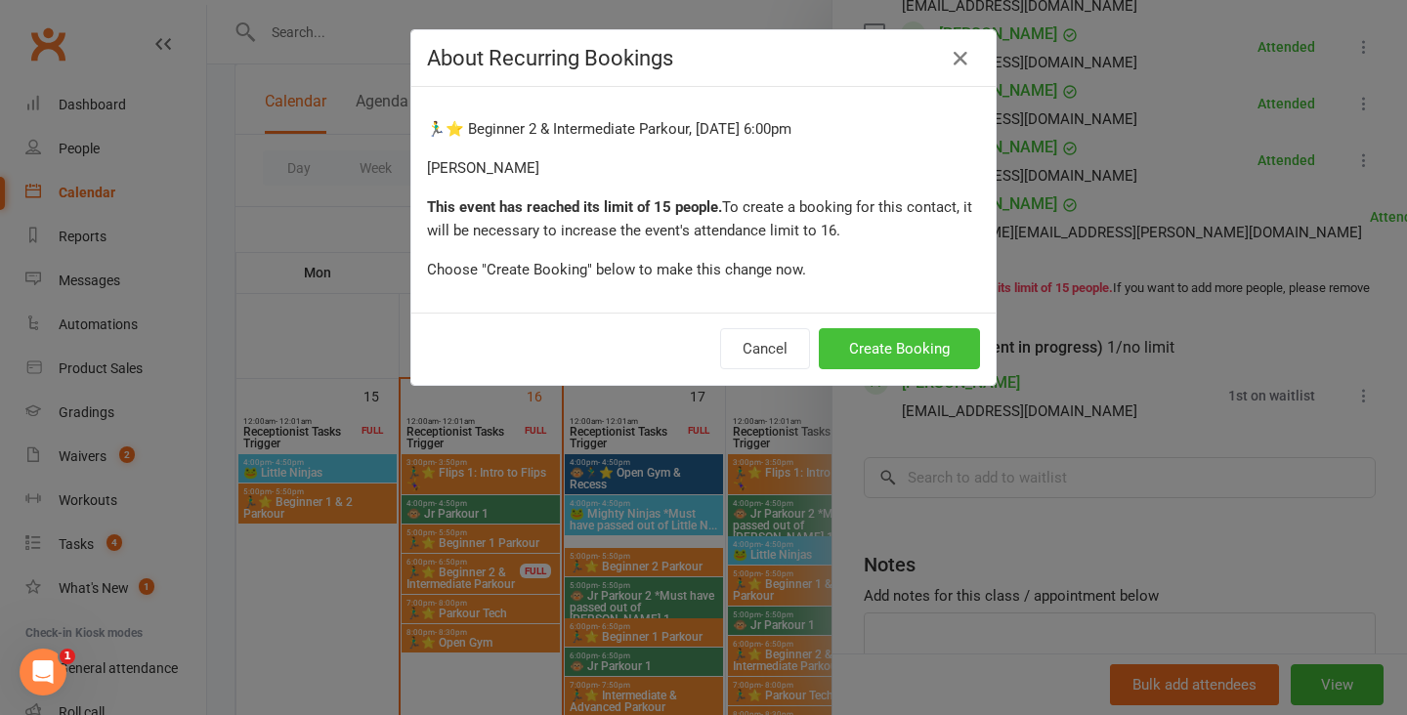
click at [912, 346] on button "Create Booking" at bounding box center [899, 348] width 161 height 41
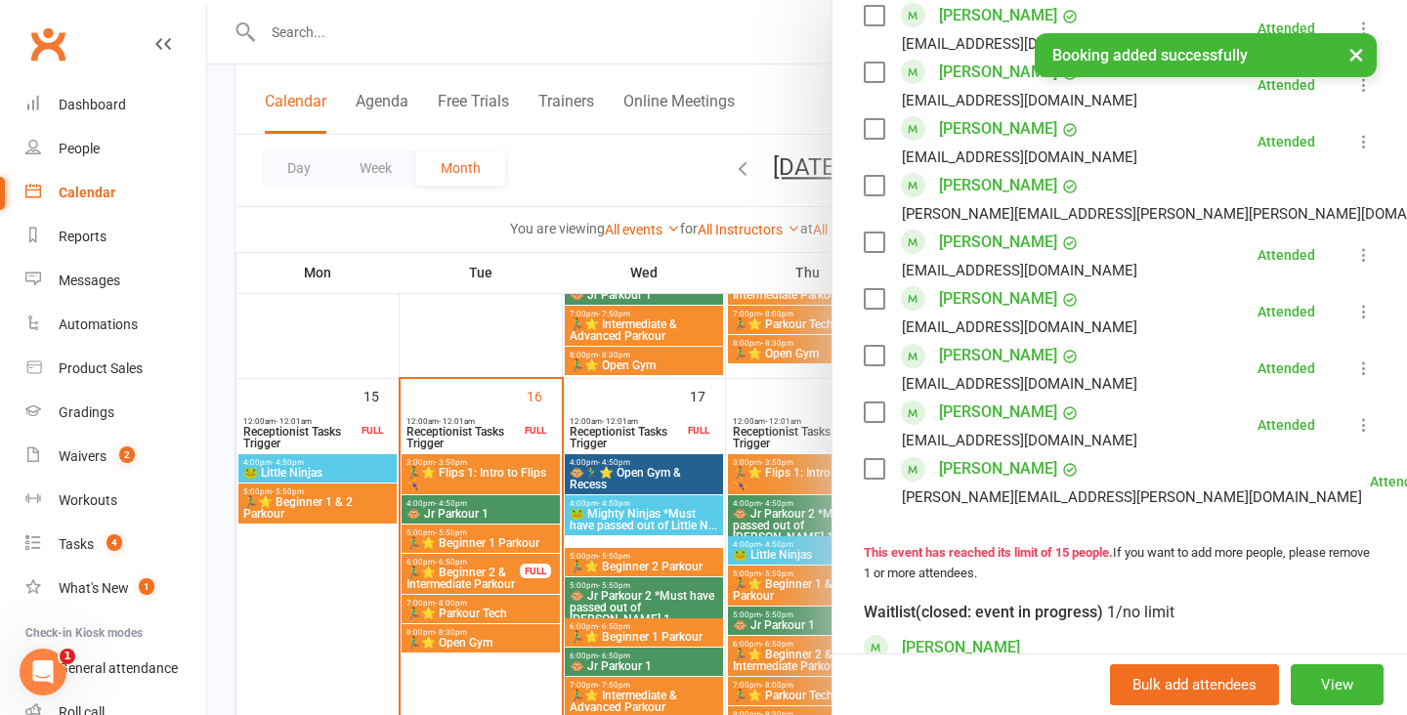
scroll to position [996, 0]
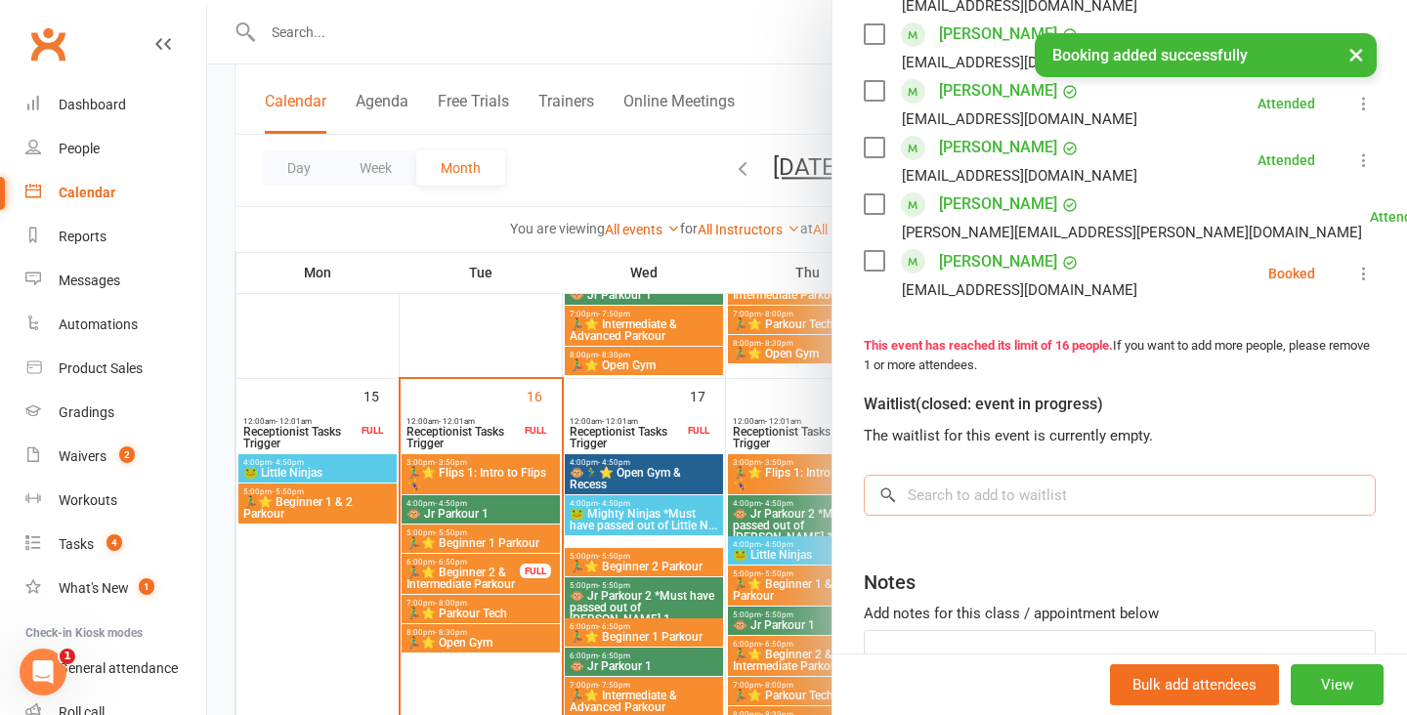
click at [1181, 475] on input "search" at bounding box center [1120, 495] width 512 height 41
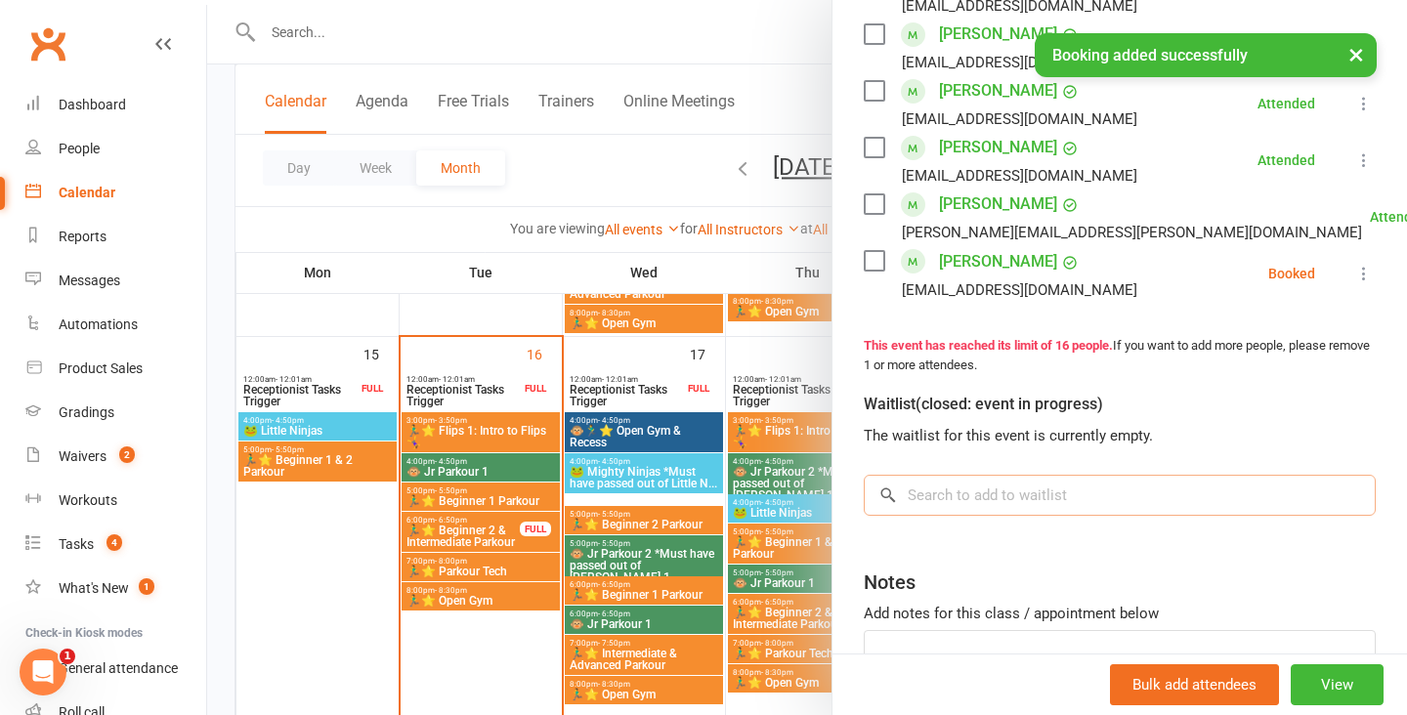
scroll to position [872, 0]
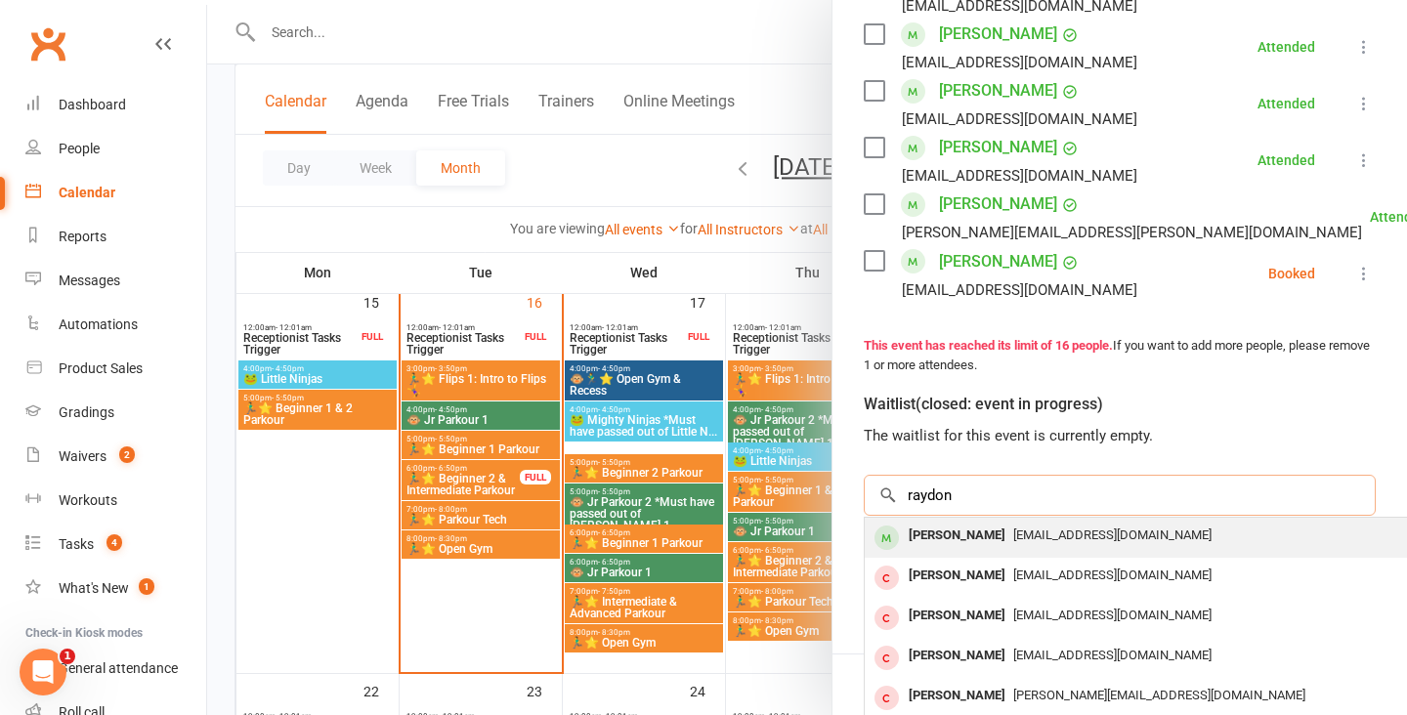
type input "raydon"
click at [1055, 528] on span "[EMAIL_ADDRESS][DOMAIN_NAME]" at bounding box center [1112, 535] width 198 height 15
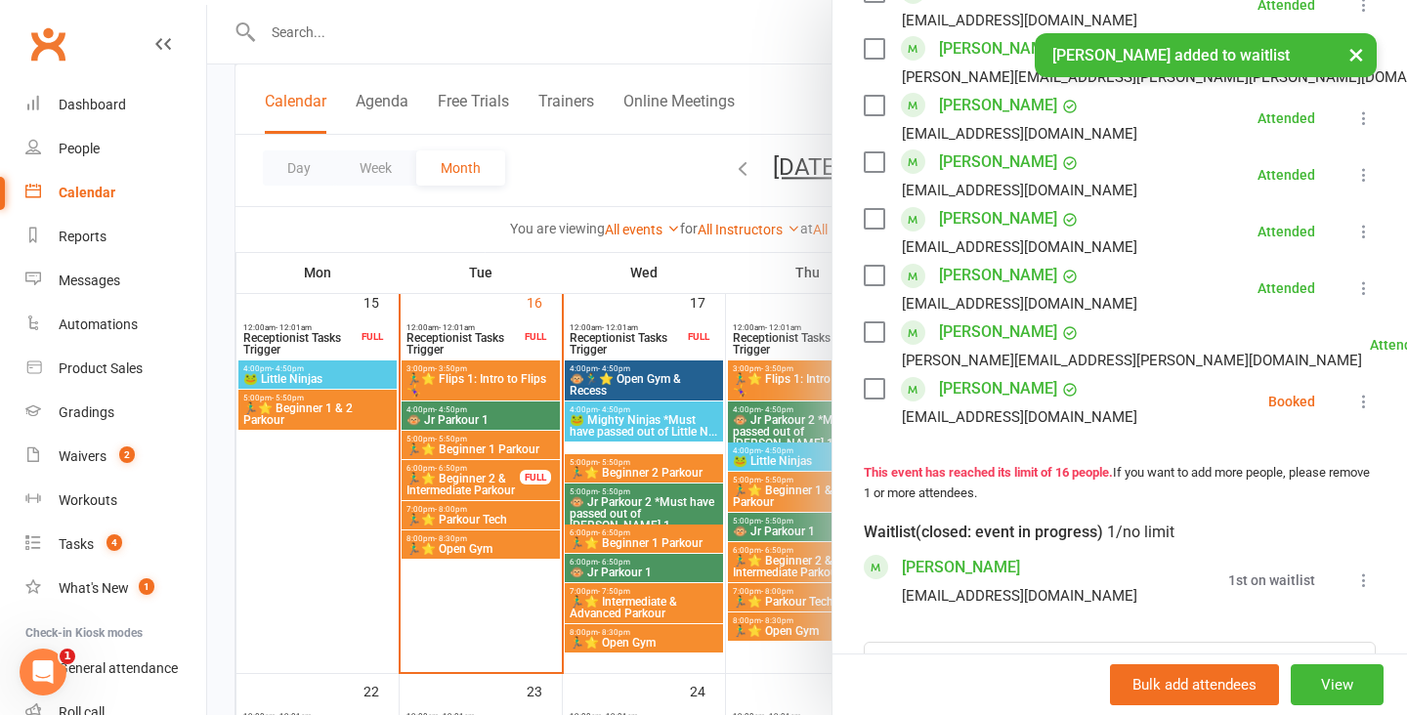
scroll to position [1021, 0]
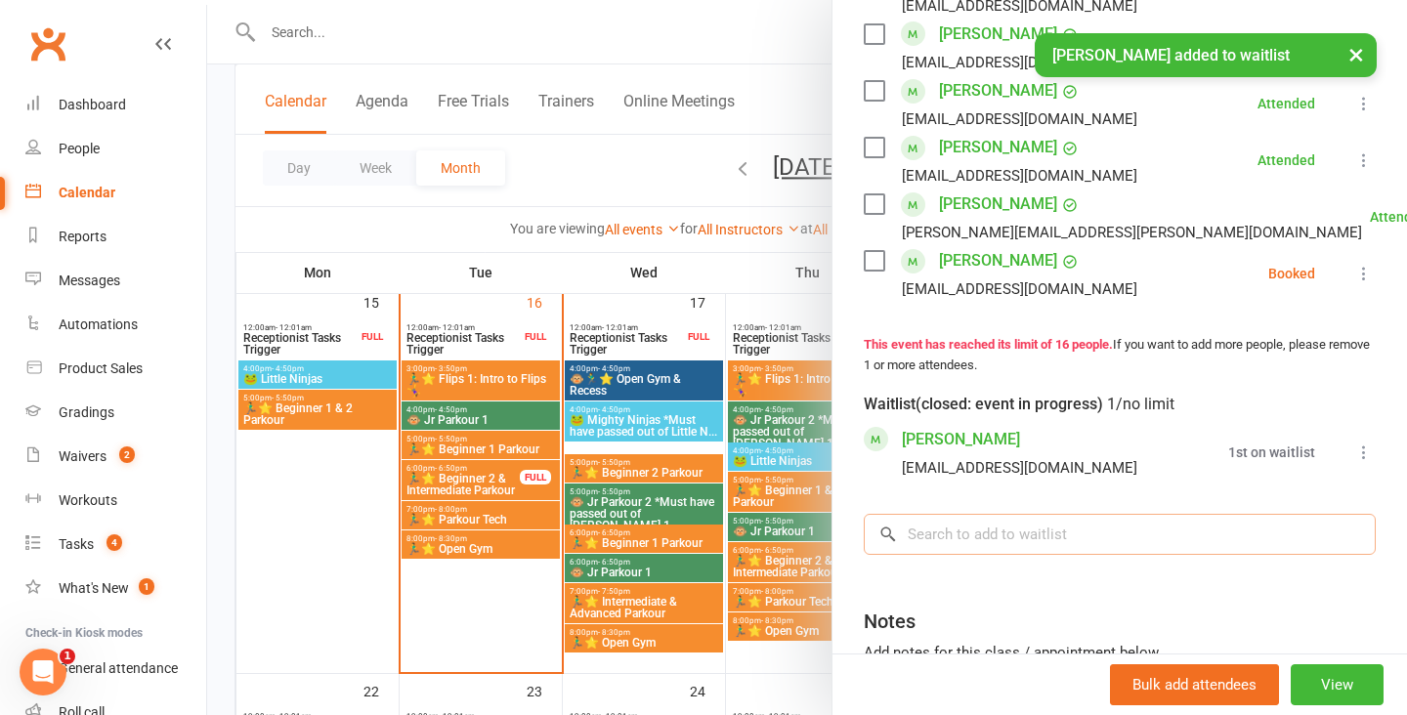
click at [1162, 514] on input "search" at bounding box center [1120, 534] width 512 height 41
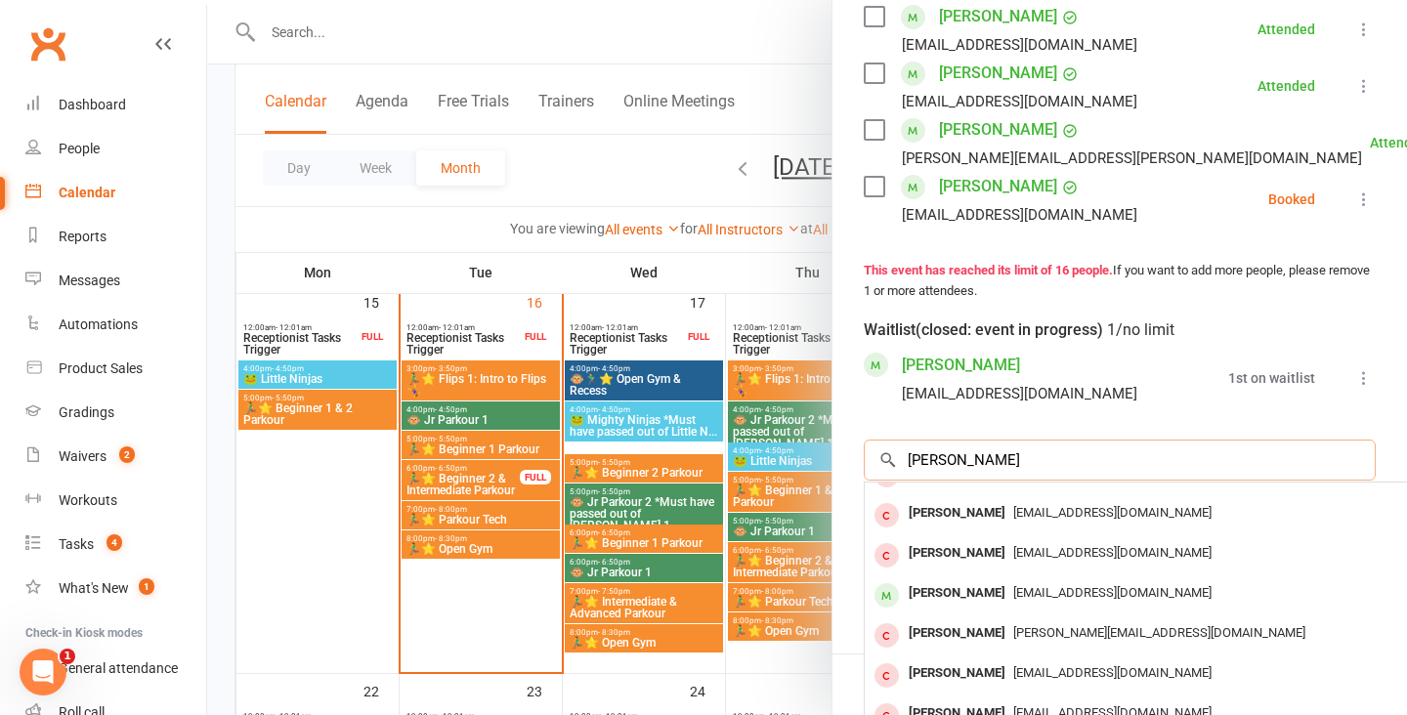
scroll to position [1104, 0]
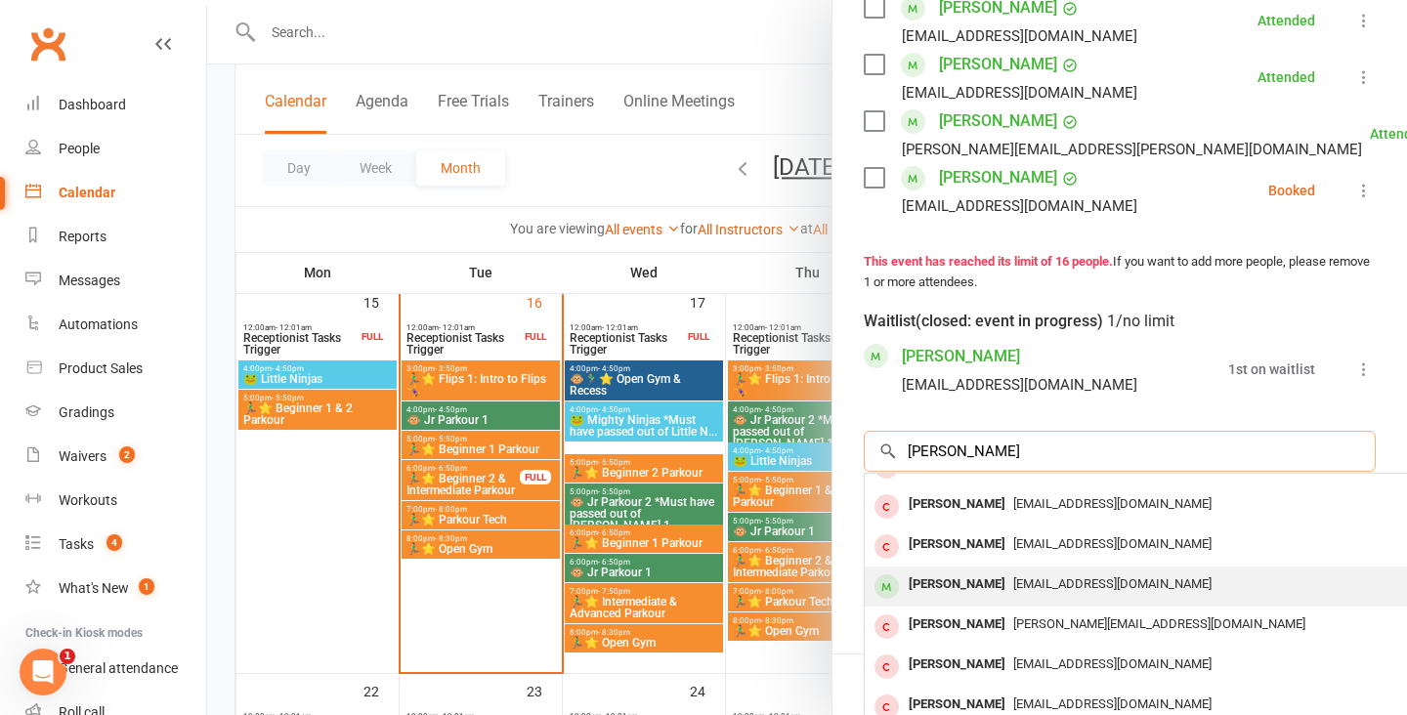
type input "chloe gibb"
click at [1046, 577] on span "[EMAIL_ADDRESS][DOMAIN_NAME]" at bounding box center [1112, 584] width 198 height 15
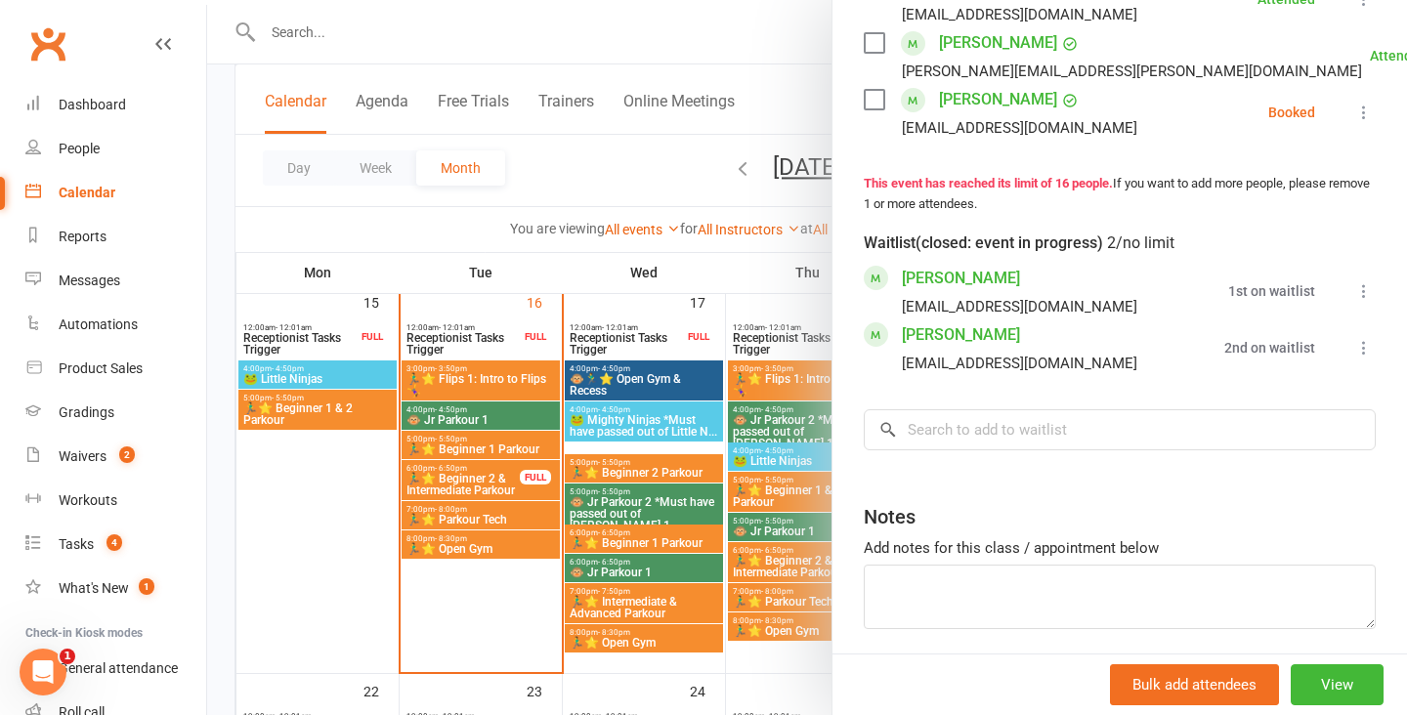
scroll to position [1228, 0]
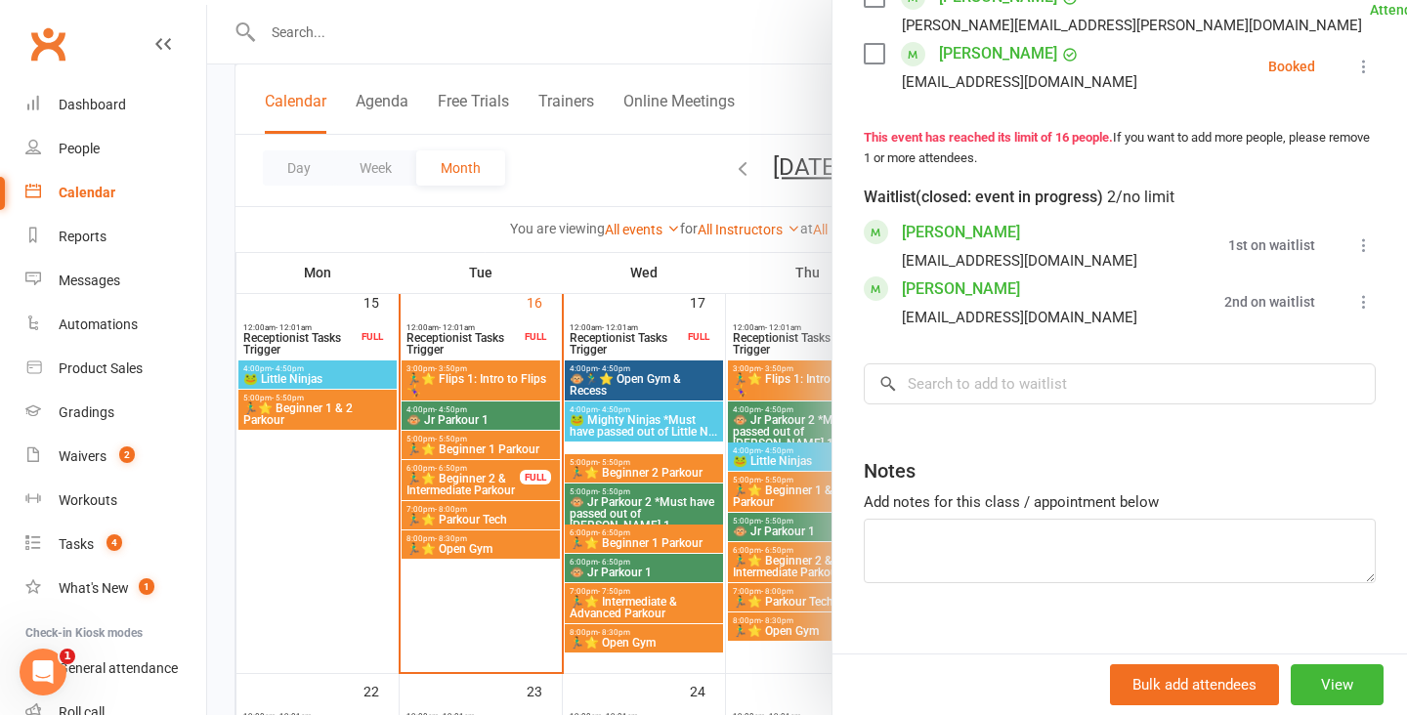
click at [1371, 236] on icon at bounding box center [1364, 246] width 20 height 20
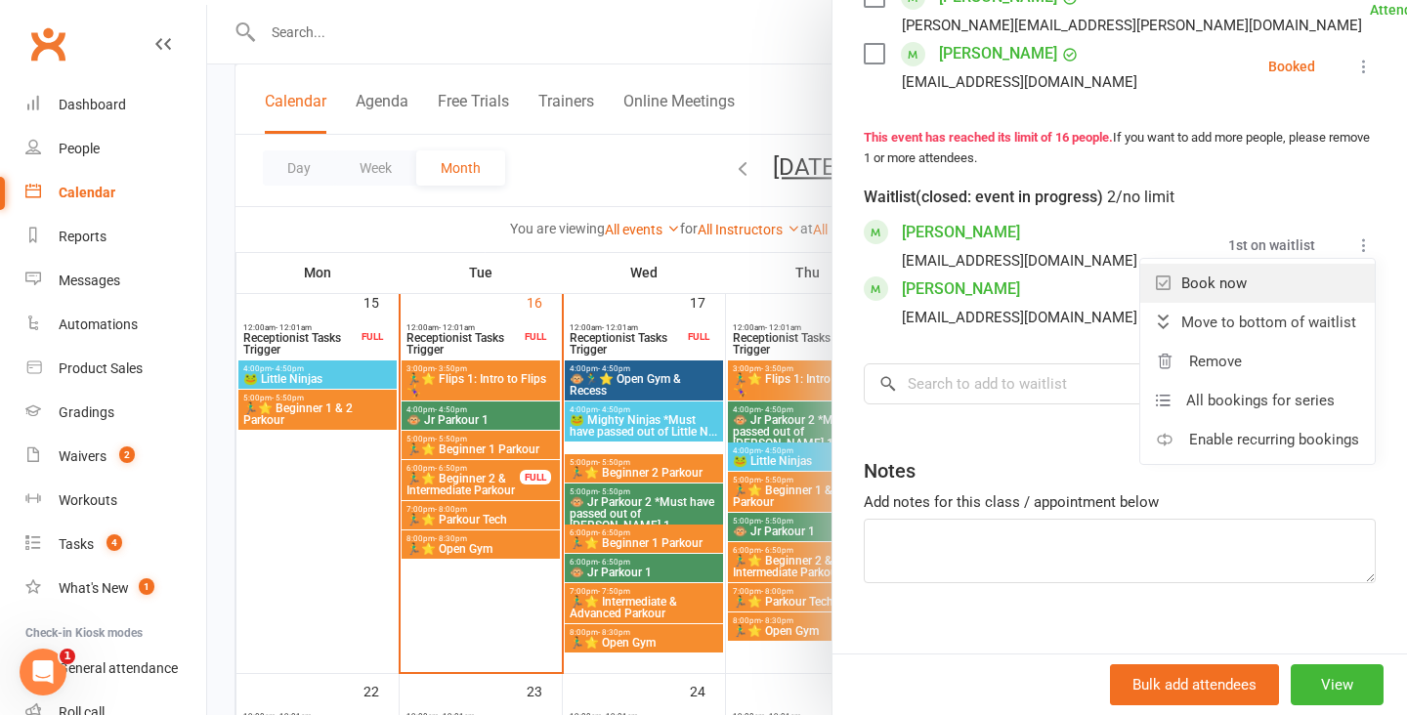
click at [1287, 264] on link "Book now" at bounding box center [1257, 283] width 235 height 39
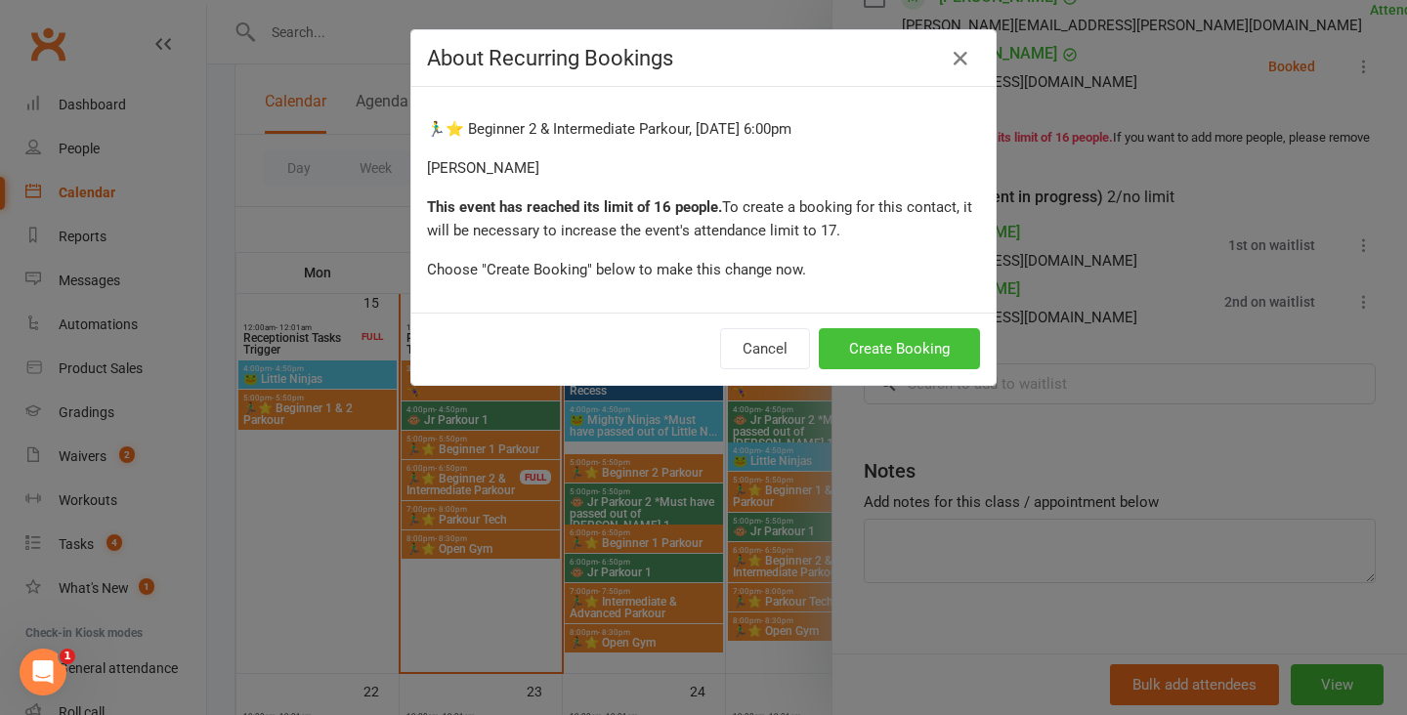
click at [940, 347] on button "Create Booking" at bounding box center [899, 348] width 161 height 41
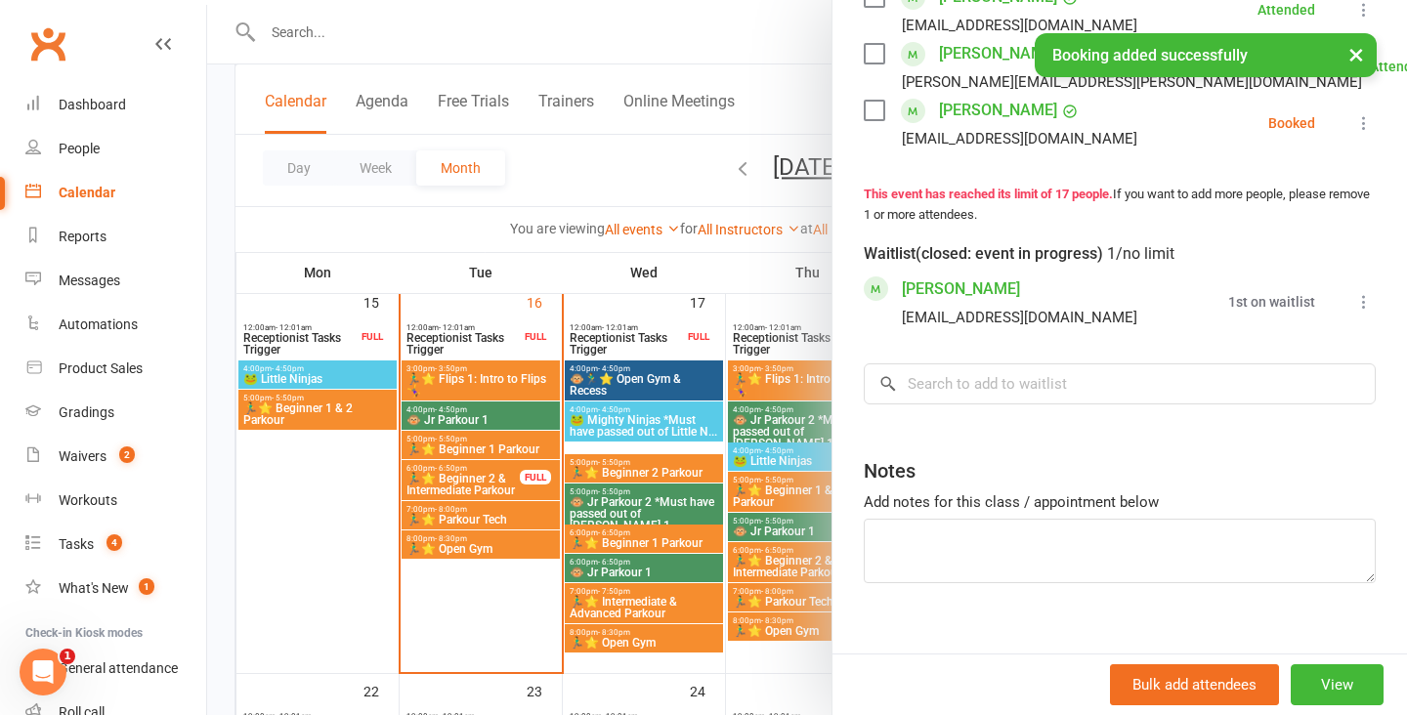
click at [1364, 292] on icon at bounding box center [1364, 302] width 20 height 20
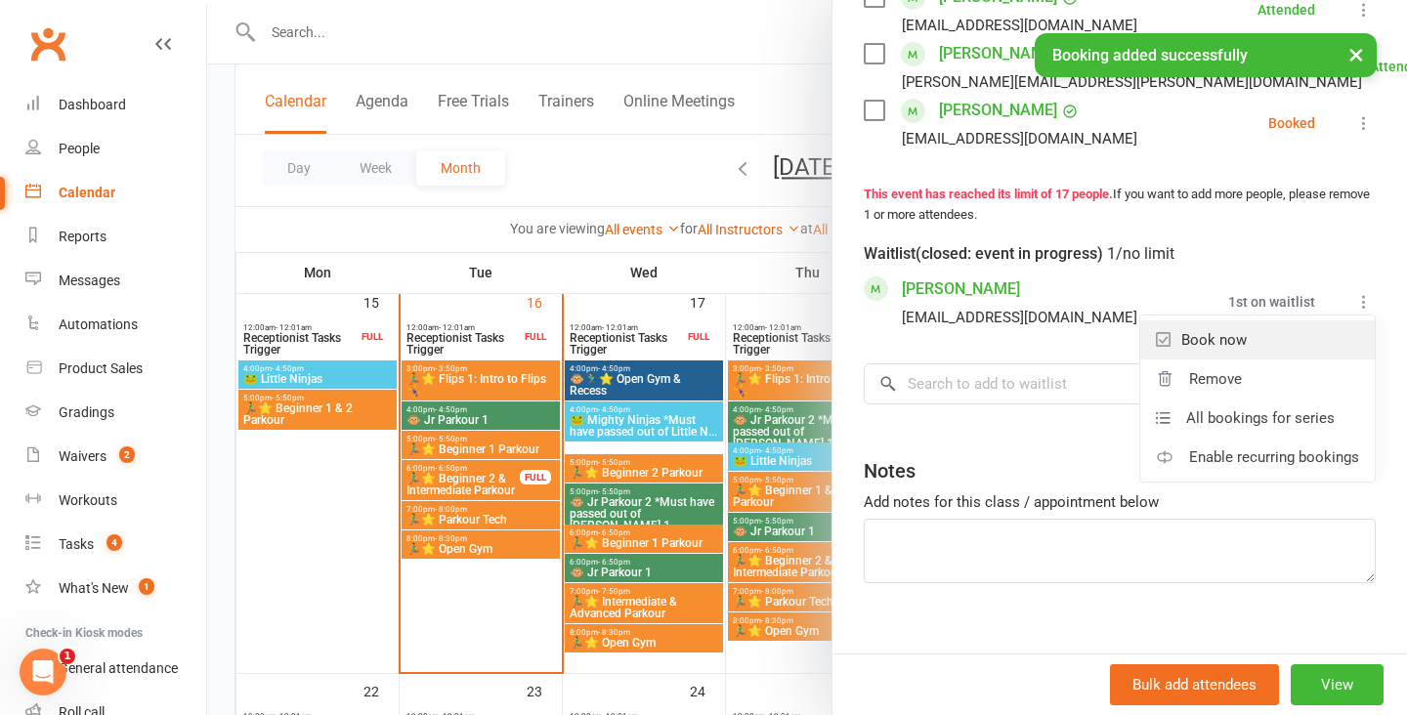
click at [1293, 321] on link "Book now" at bounding box center [1257, 340] width 235 height 39
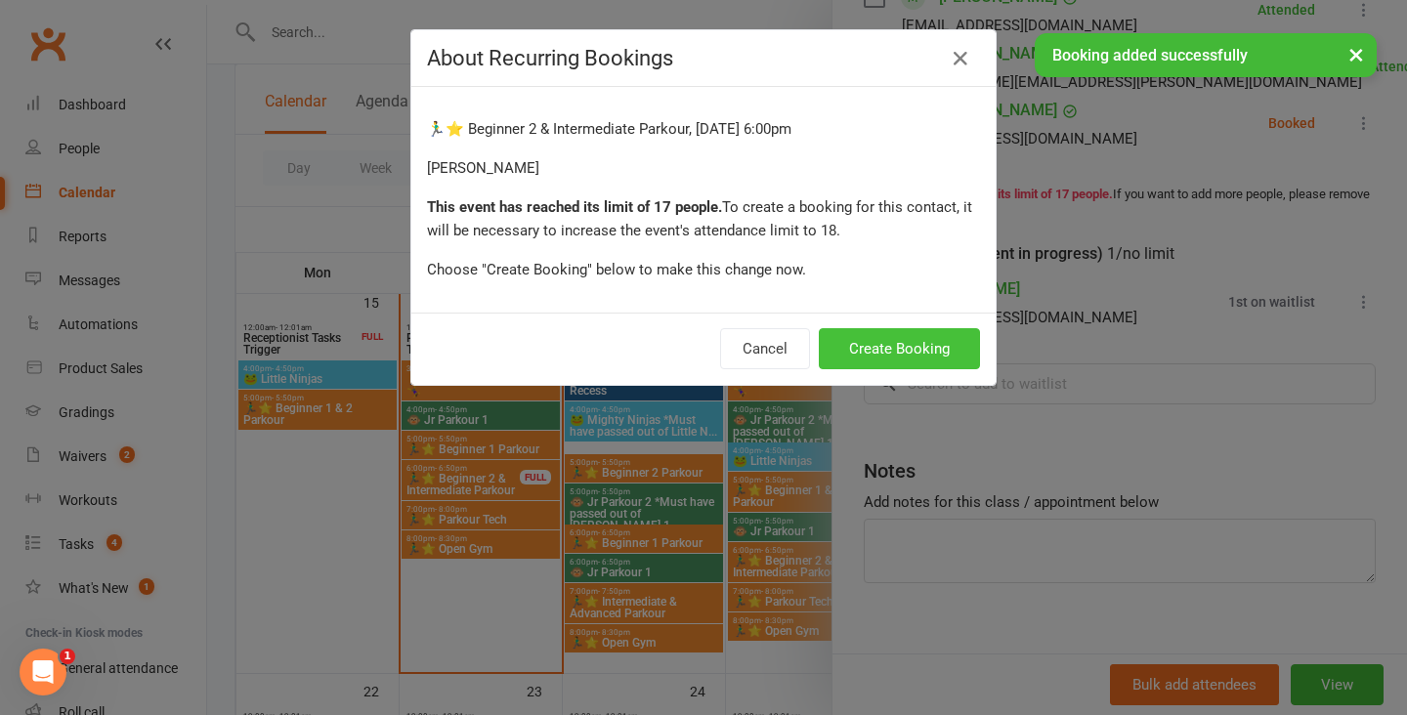
click at [922, 347] on button "Create Booking" at bounding box center [899, 348] width 161 height 41
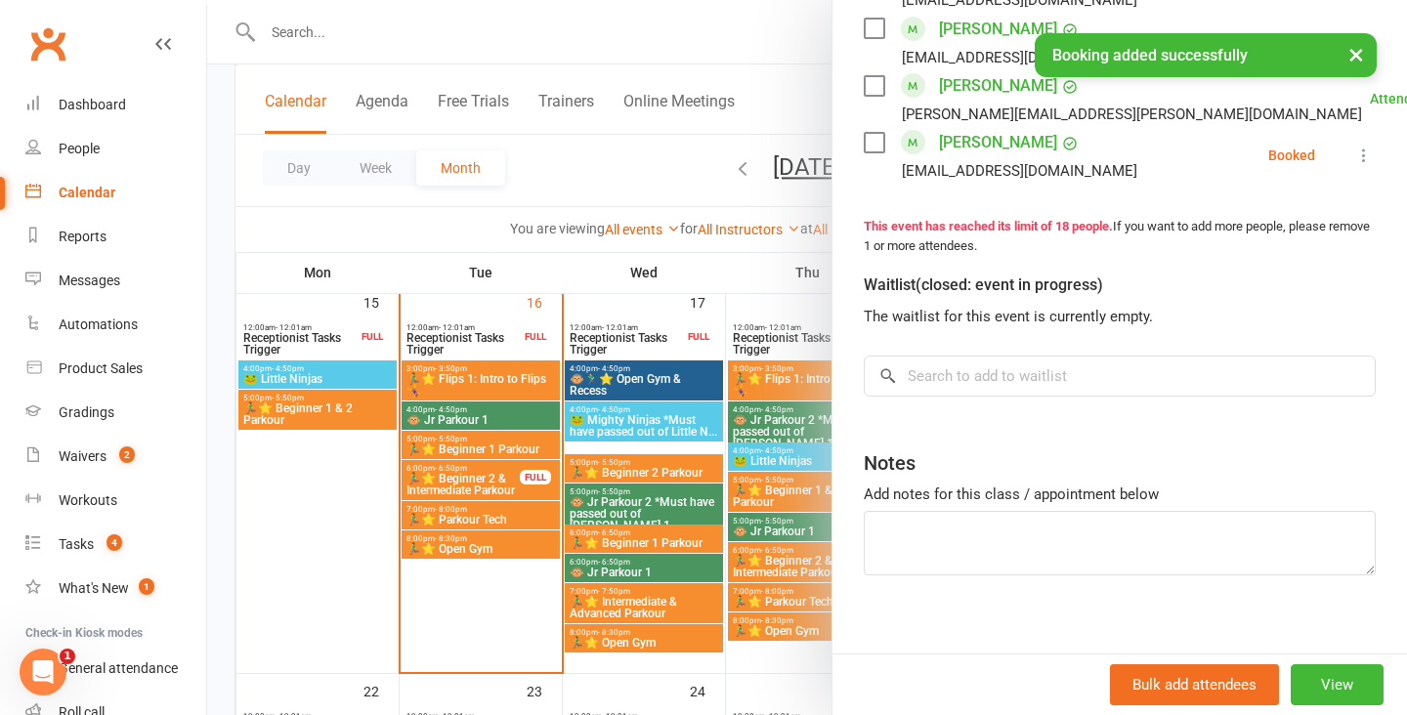
scroll to position [1221, 0]
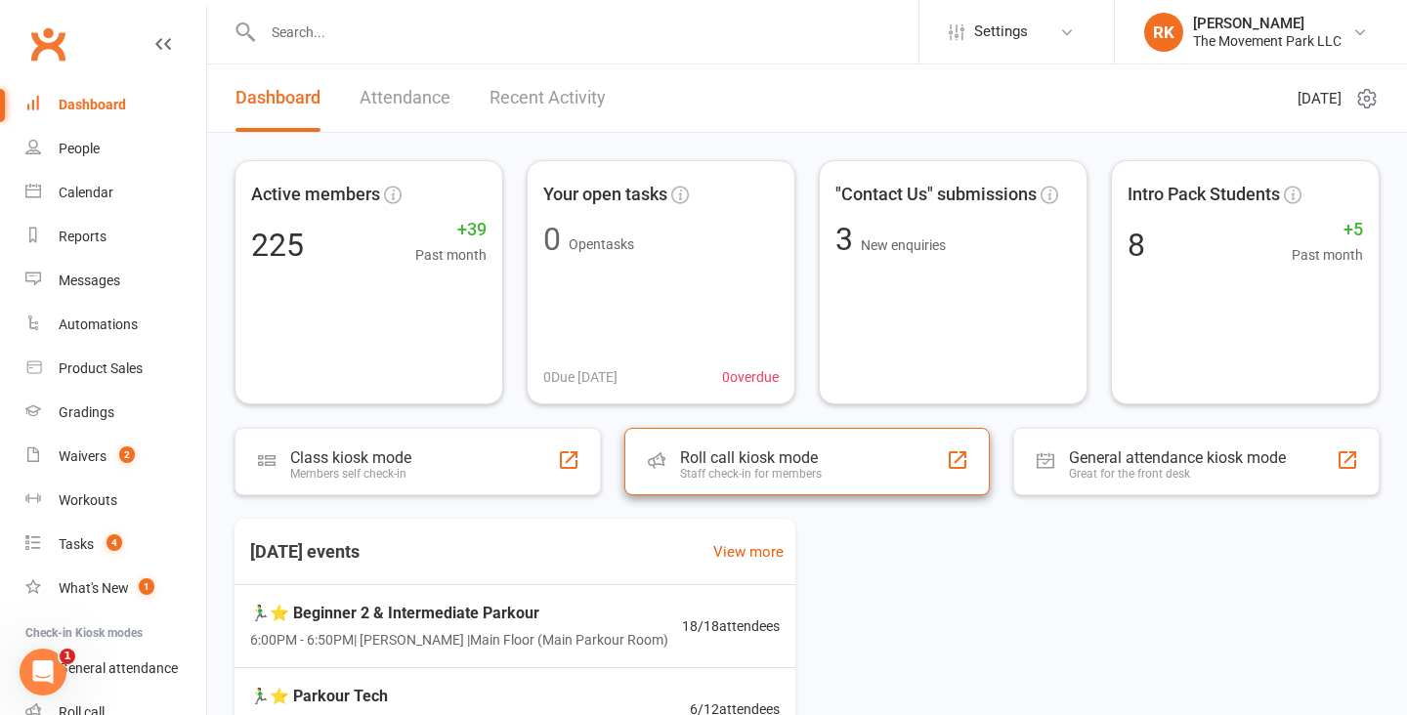
click at [847, 453] on div "Roll call kiosk mode Staff check-in for members" at bounding box center [807, 461] width 366 height 67
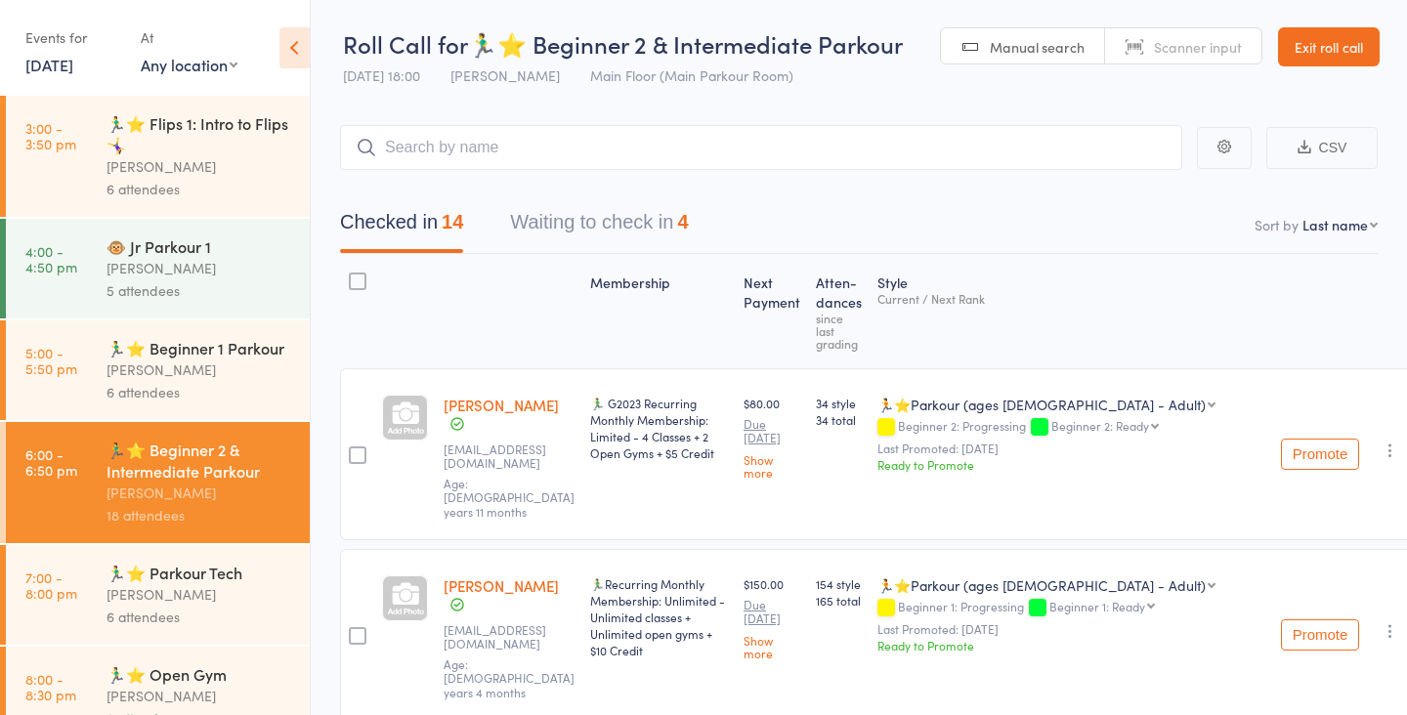
click at [627, 236] on button "Waiting to check in 4" at bounding box center [599, 227] width 178 height 52
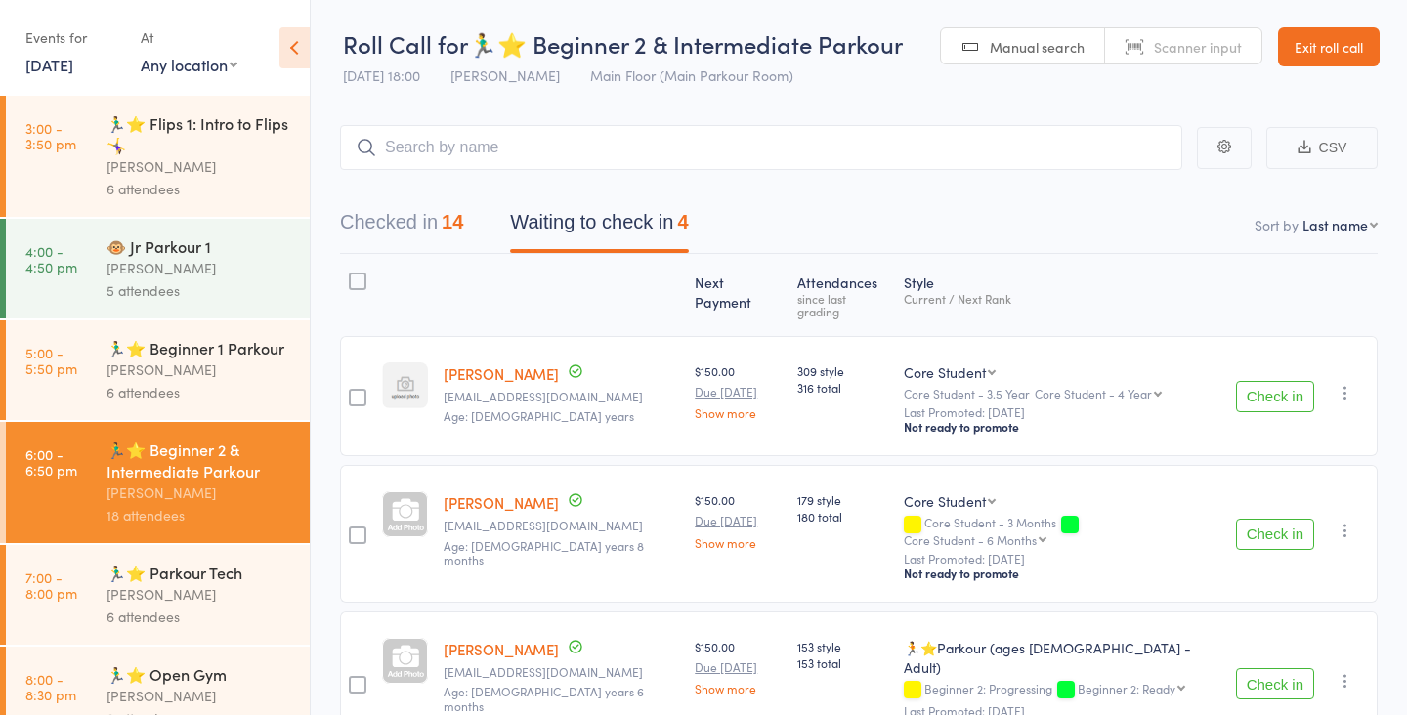
click at [1274, 519] on button "Check in" at bounding box center [1275, 534] width 78 height 31
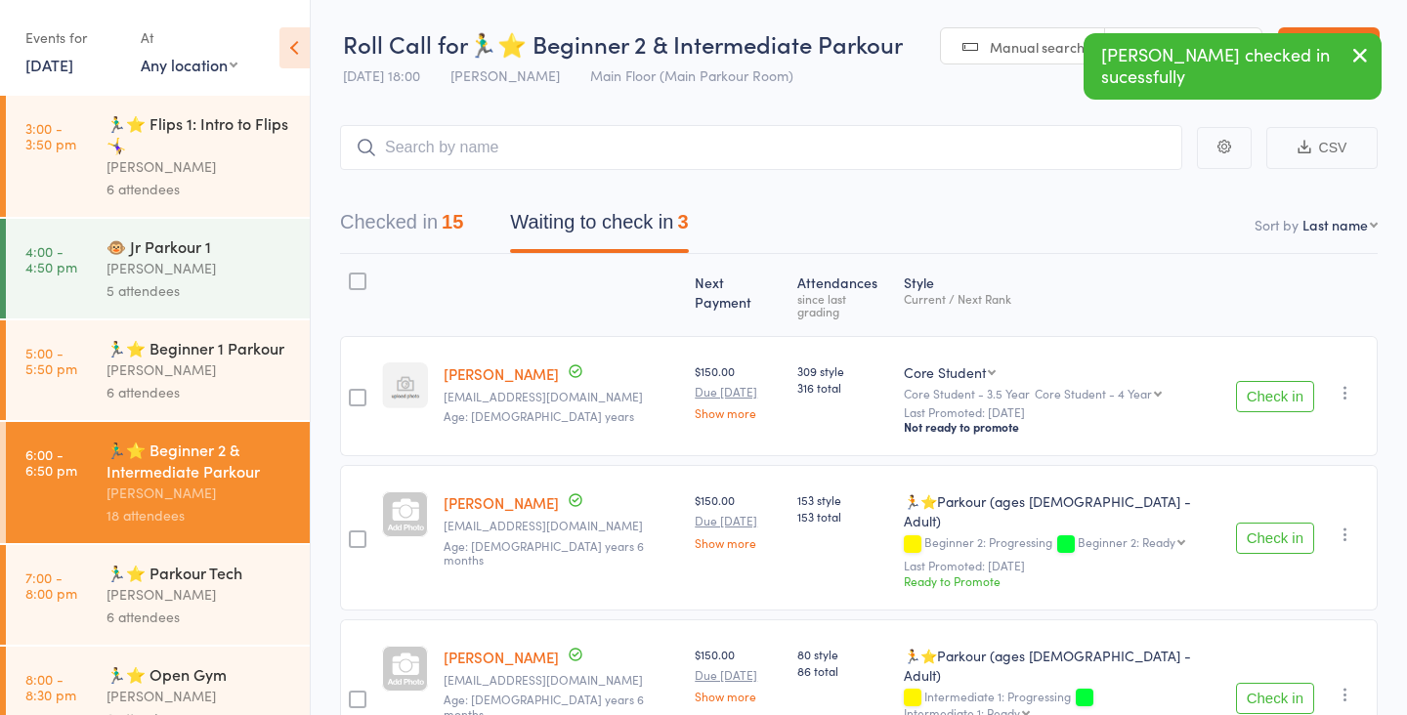
click at [1265, 523] on button "Check in" at bounding box center [1275, 538] width 78 height 31
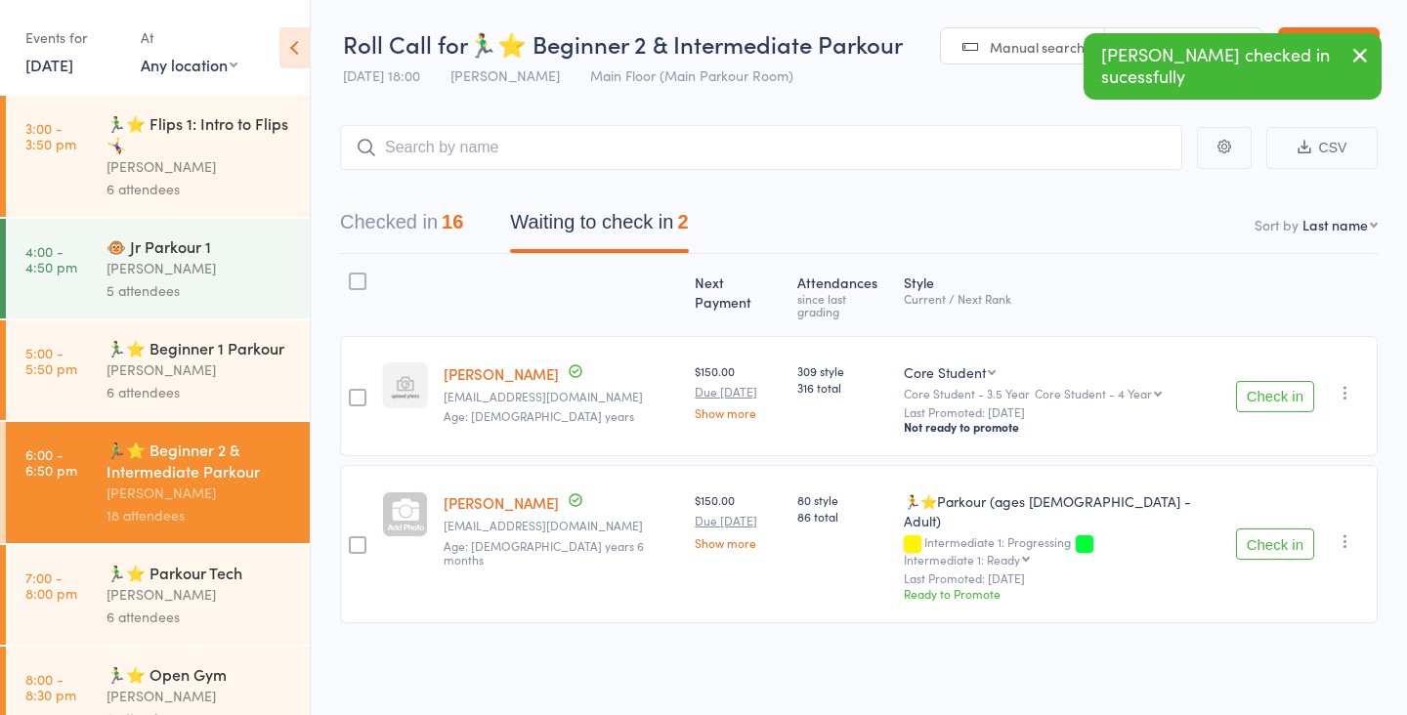
click at [1262, 529] on button "Check in" at bounding box center [1275, 544] width 78 height 31
